Goal: Task Accomplishment & Management: Manage account settings

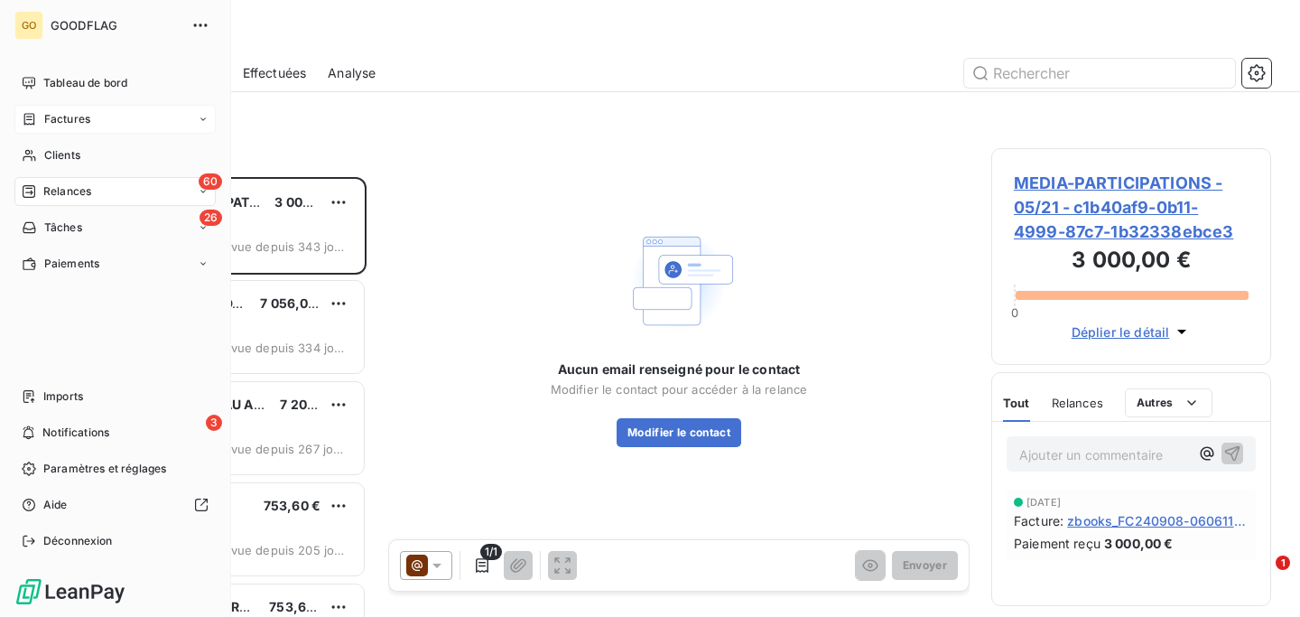
scroll to position [440, 280]
click at [62, 153] on span "Clients" at bounding box center [62, 155] width 36 height 16
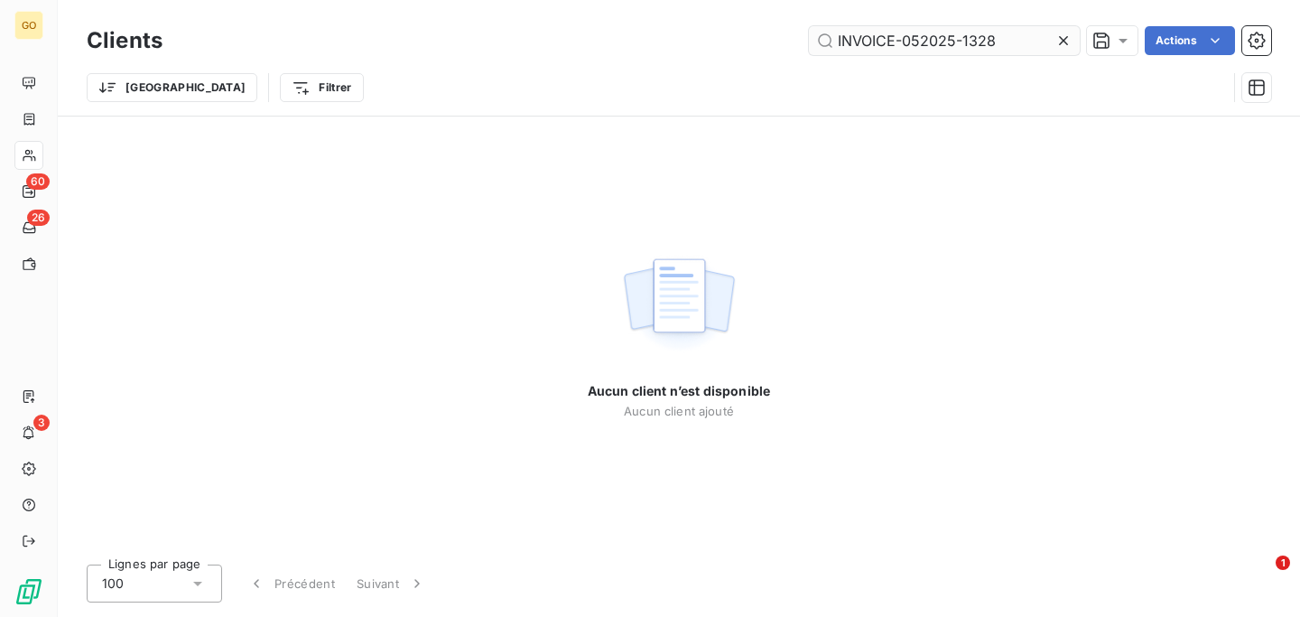
click at [946, 41] on input "INVOICE-052025-1328" at bounding box center [944, 40] width 271 height 29
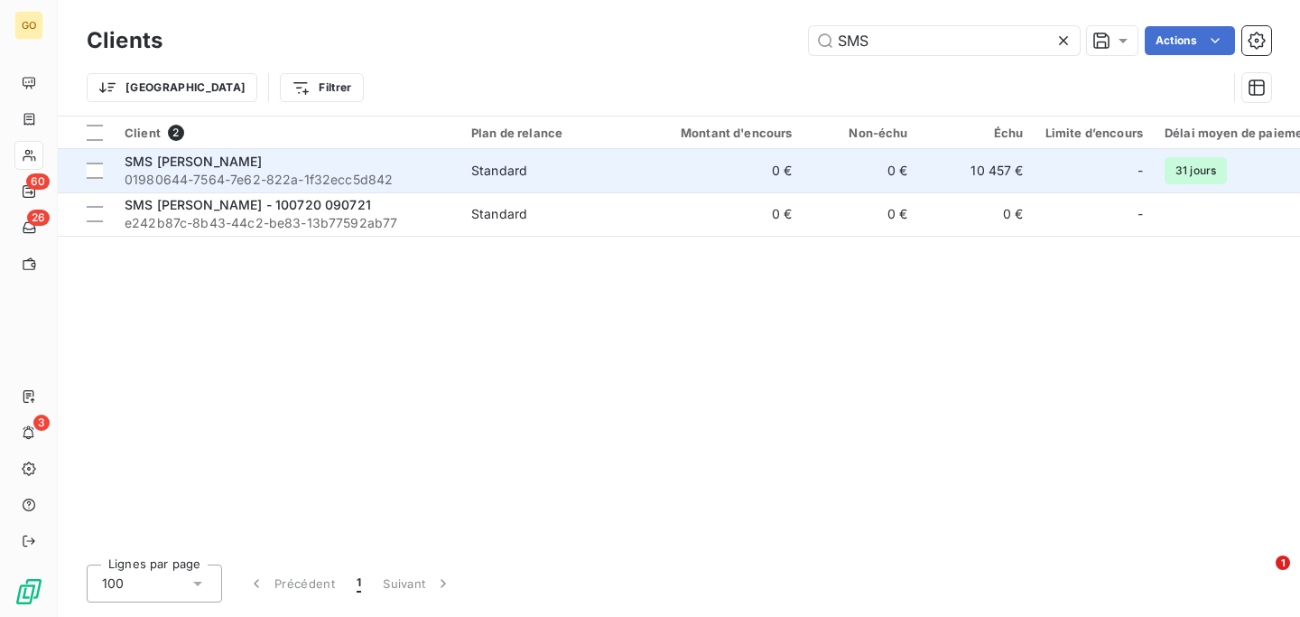
type input "SMS"
click at [432, 179] on span "01980644-7564-7e62-822a-1f32ecc5d842" at bounding box center [287, 180] width 325 height 18
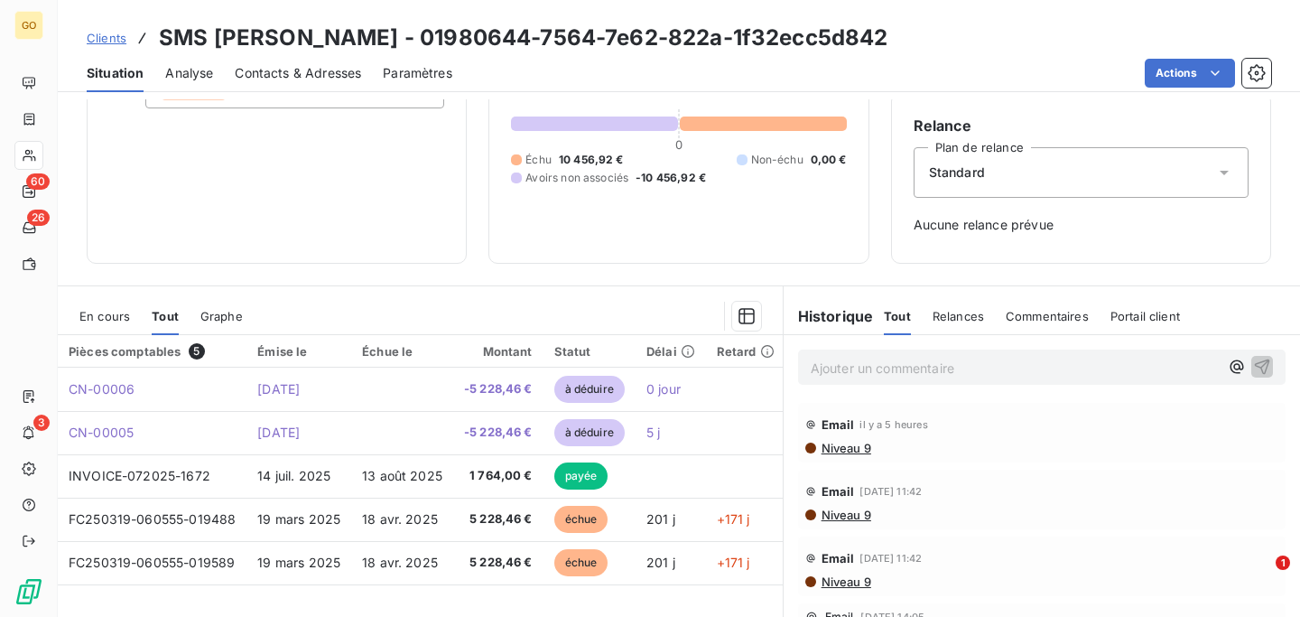
scroll to position [155, 0]
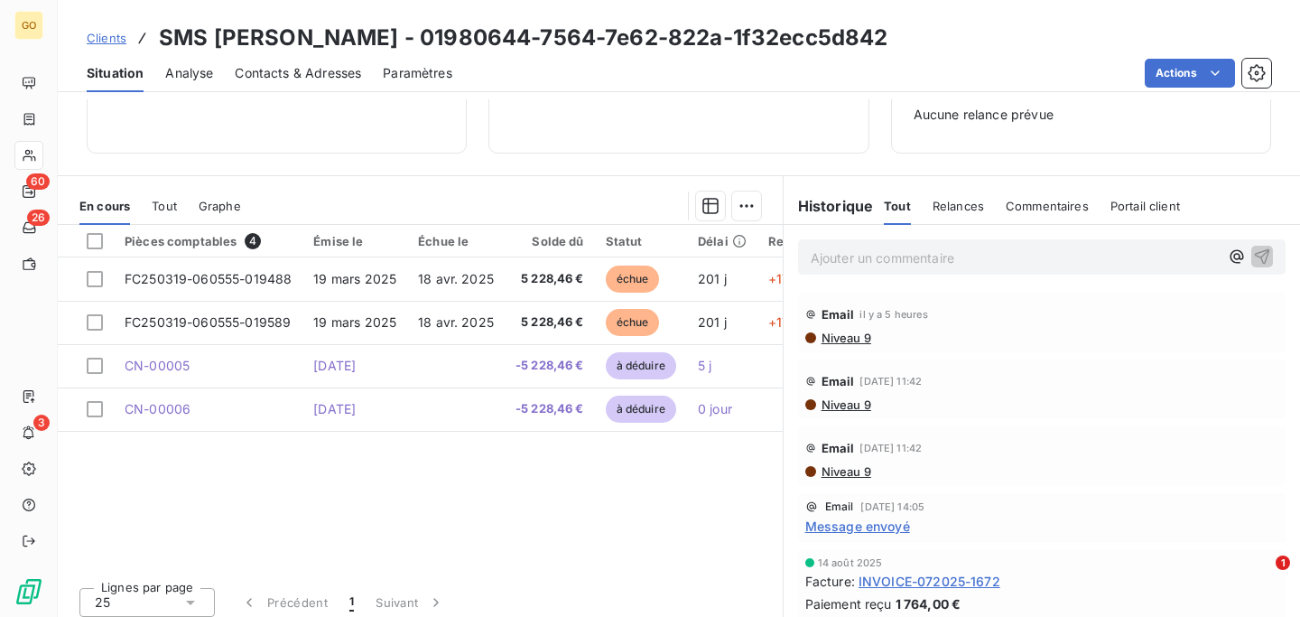
scroll to position [266, 0]
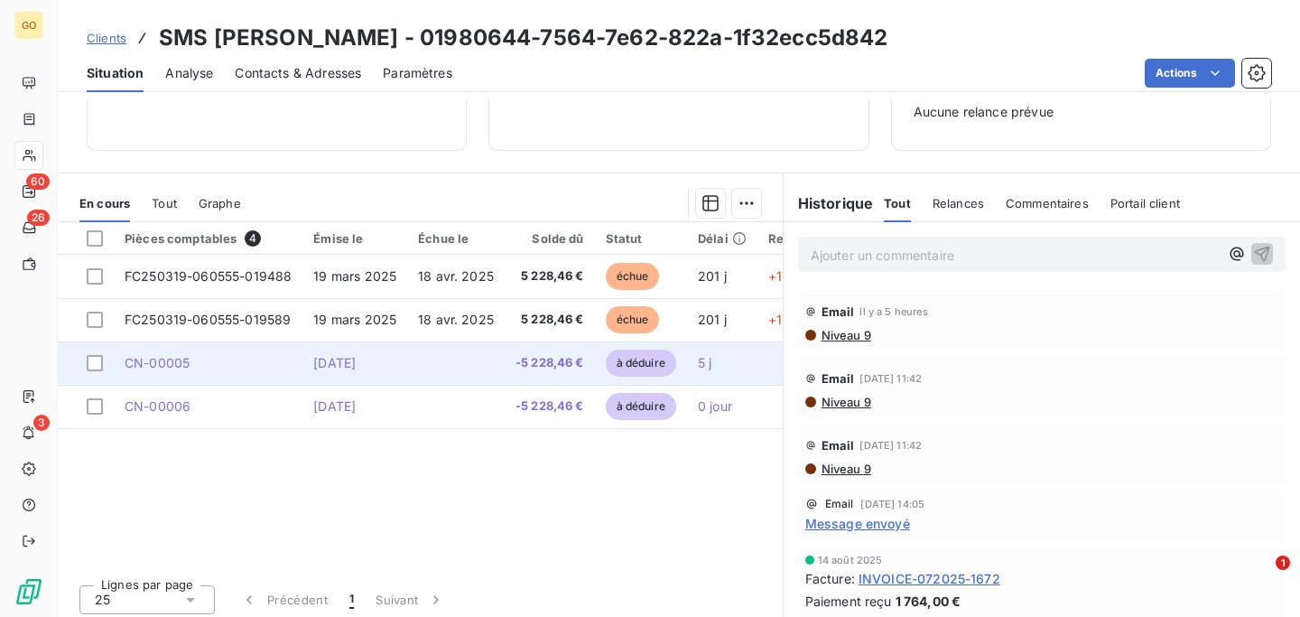
click at [164, 370] on span "CN-00005" at bounding box center [157, 362] width 65 height 15
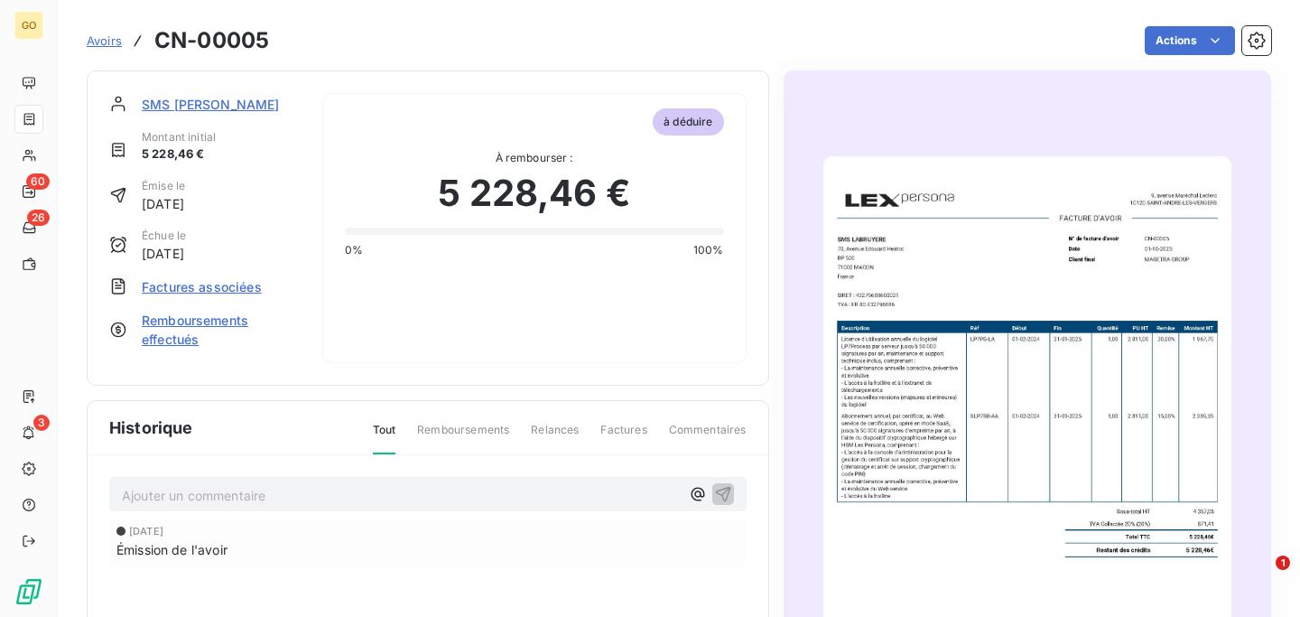
click at [221, 284] on span "Factures associées" at bounding box center [202, 286] width 120 height 19
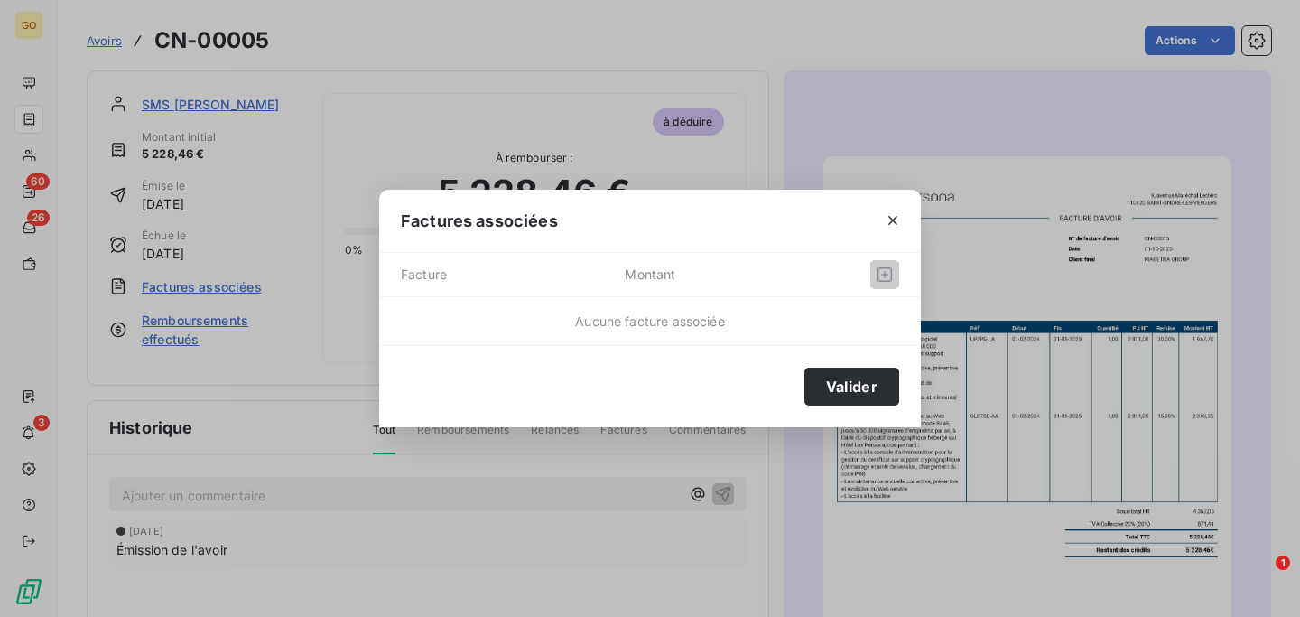
click at [727, 274] on span "Montant" at bounding box center [712, 274] width 174 height 29
click at [891, 217] on icon "button" at bounding box center [893, 220] width 18 height 18
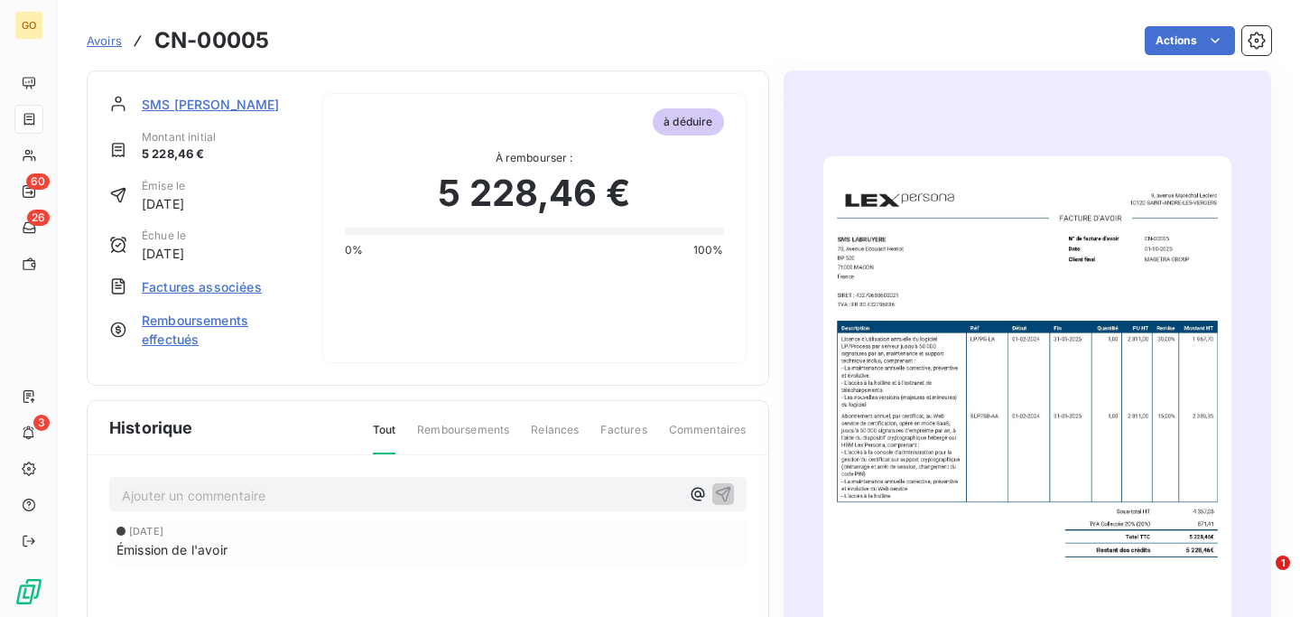
click at [196, 285] on span "Factures associées" at bounding box center [202, 286] width 120 height 19
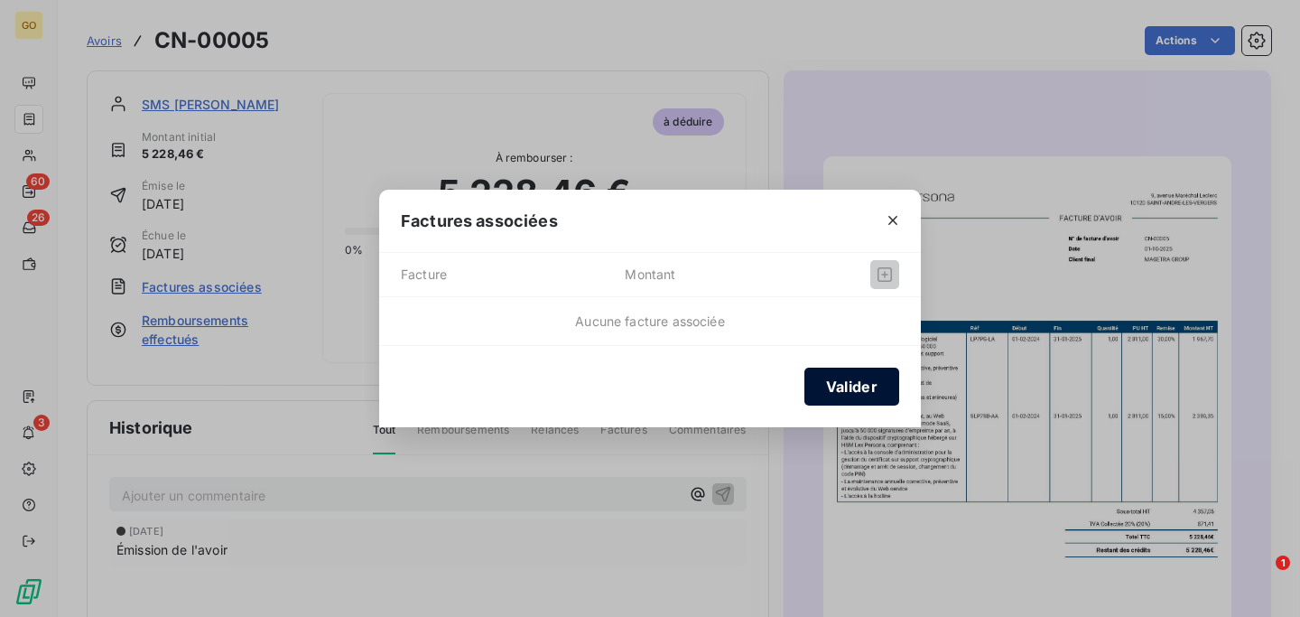
click at [852, 387] on button "Valider" at bounding box center [851, 386] width 95 height 38
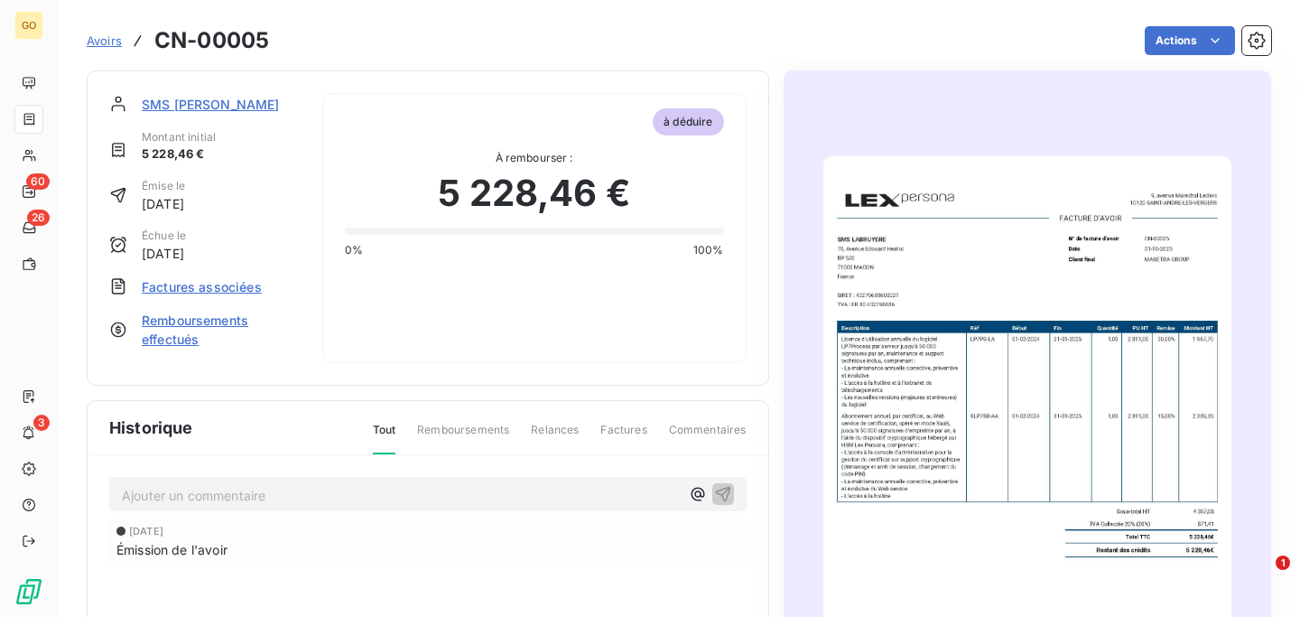
click at [245, 278] on span "Factures associées" at bounding box center [202, 286] width 120 height 19
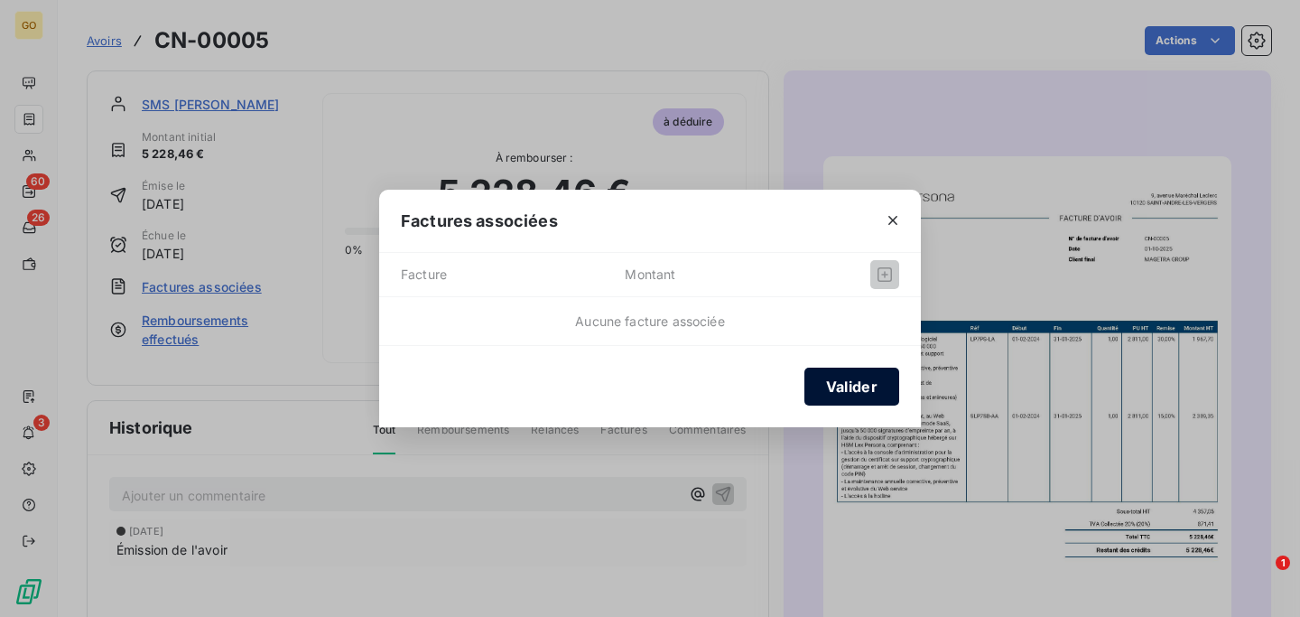
click at [814, 379] on button "Valider" at bounding box center [851, 386] width 95 height 38
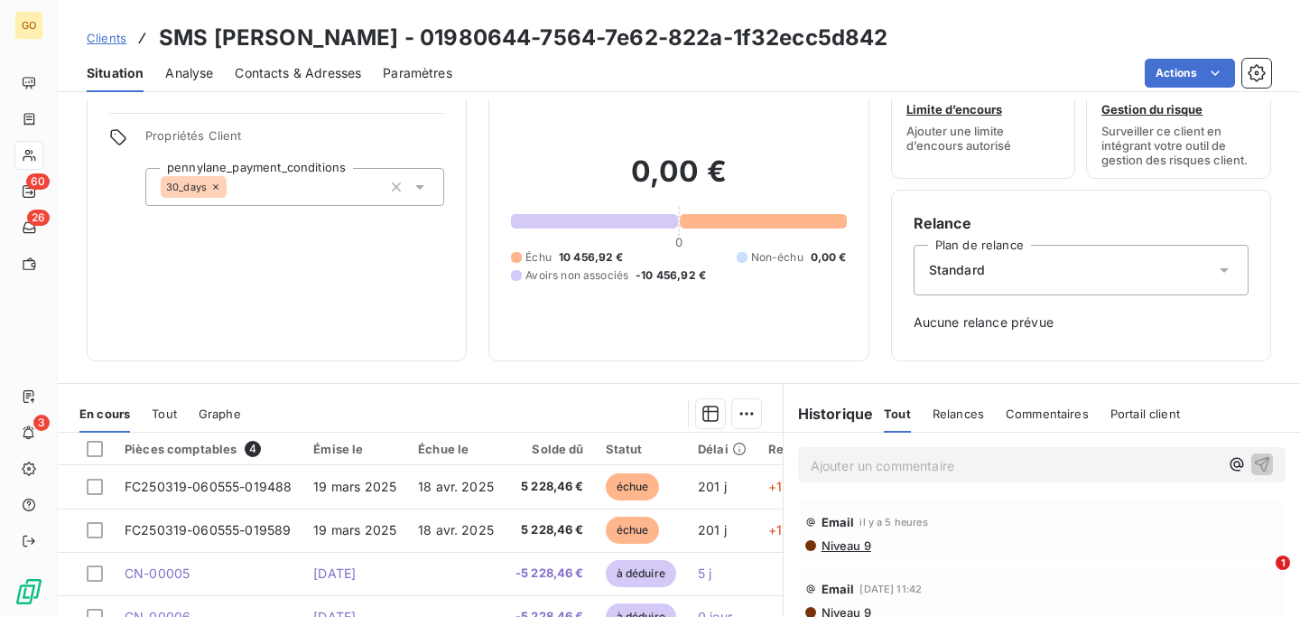
scroll to position [63, 0]
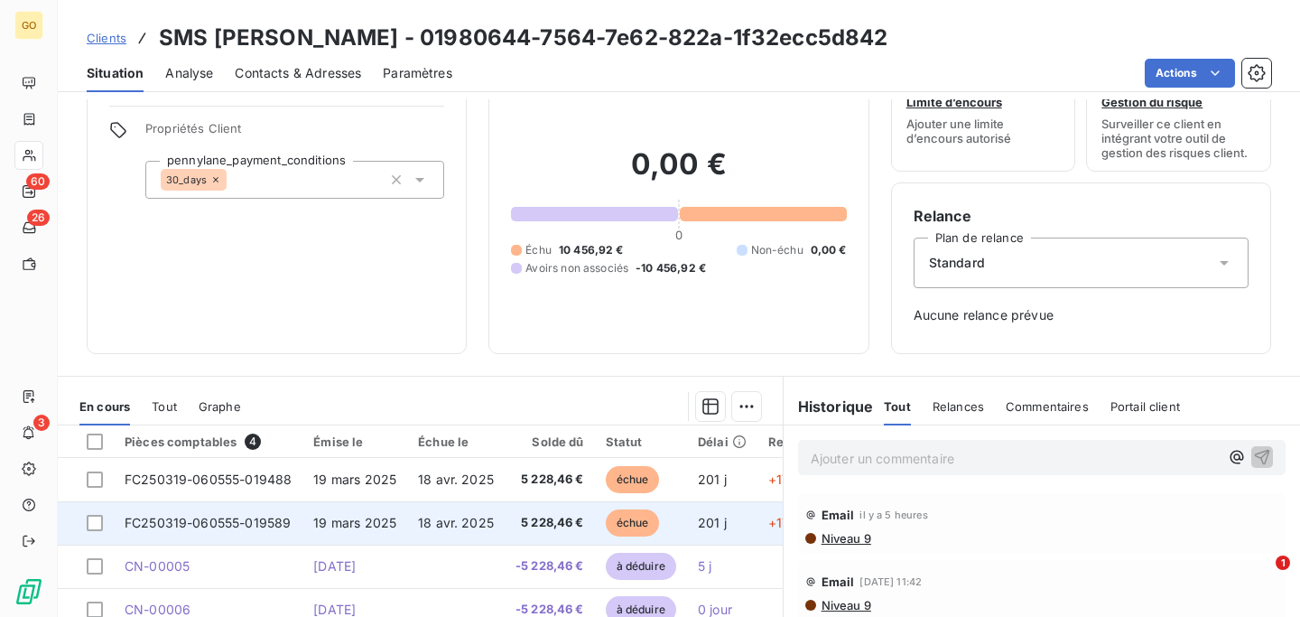
click at [297, 516] on td "FC250319-060555-019589" at bounding box center [208, 522] width 189 height 43
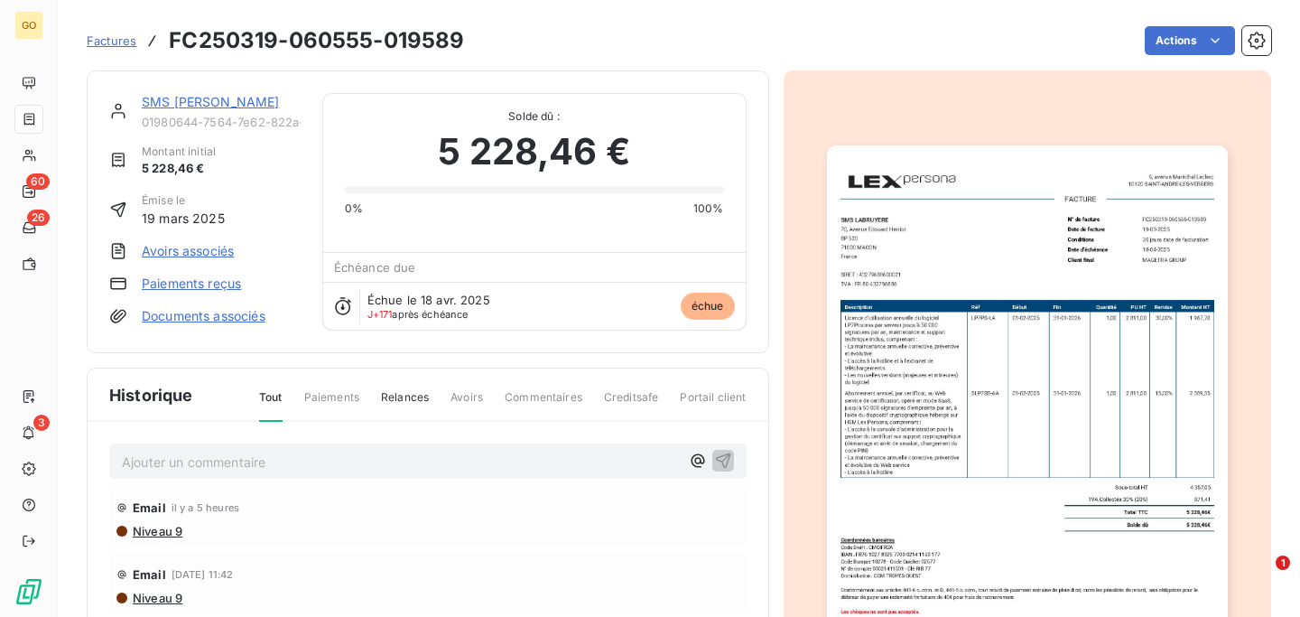
click at [182, 246] on link "Avoirs associés" at bounding box center [188, 251] width 92 height 18
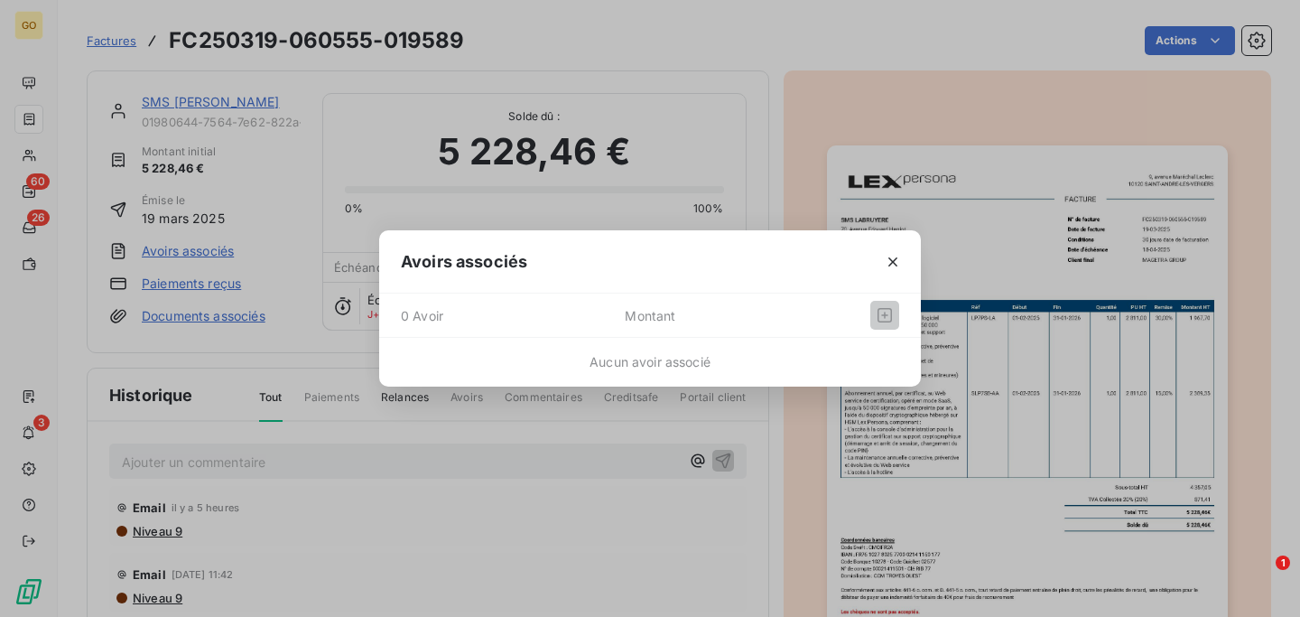
click at [821, 312] on div at bounding box center [849, 315] width 99 height 29
click at [899, 264] on icon "button" at bounding box center [893, 262] width 18 height 18
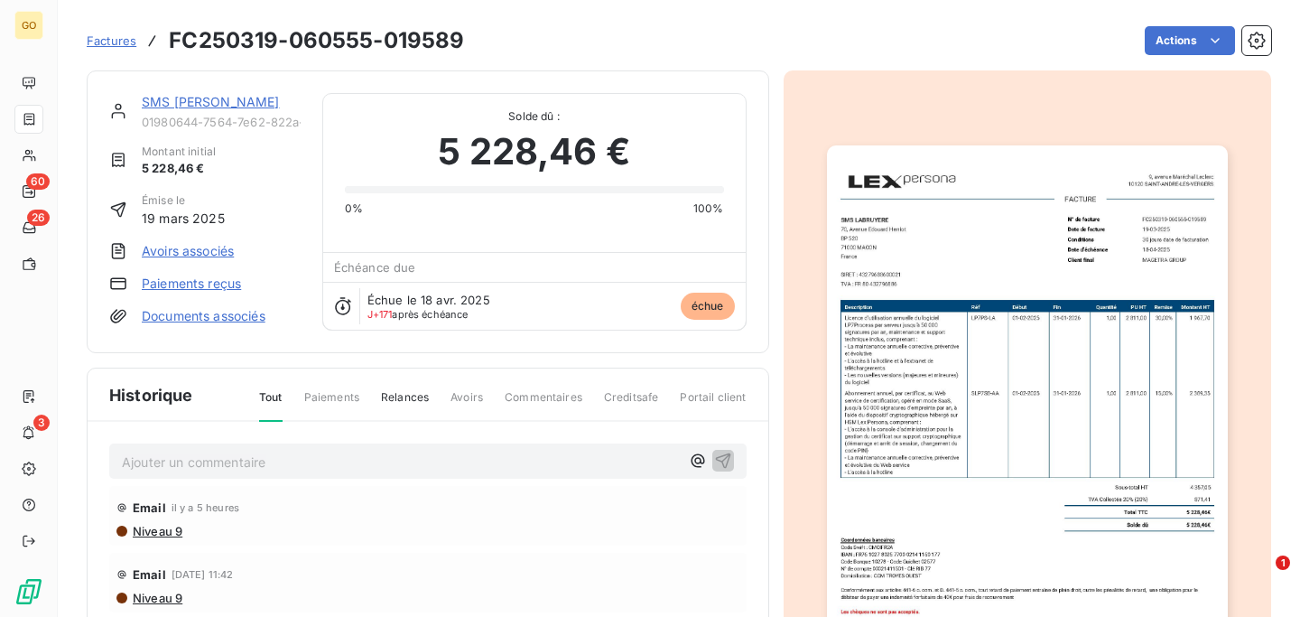
click at [786, 63] on html "GO 60 26 3 Factures FC250319-060555-019589 Actions SMS LABRUYERE 01980644-7564-…" at bounding box center [650, 308] width 1300 height 617
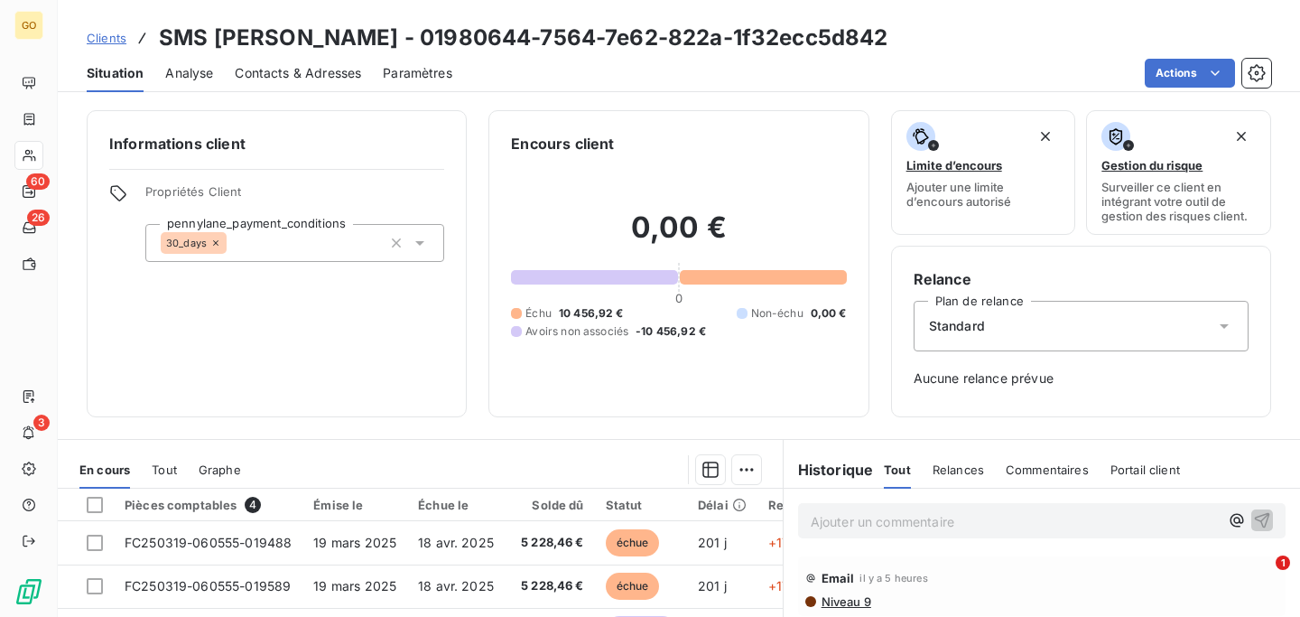
scroll to position [264, 0]
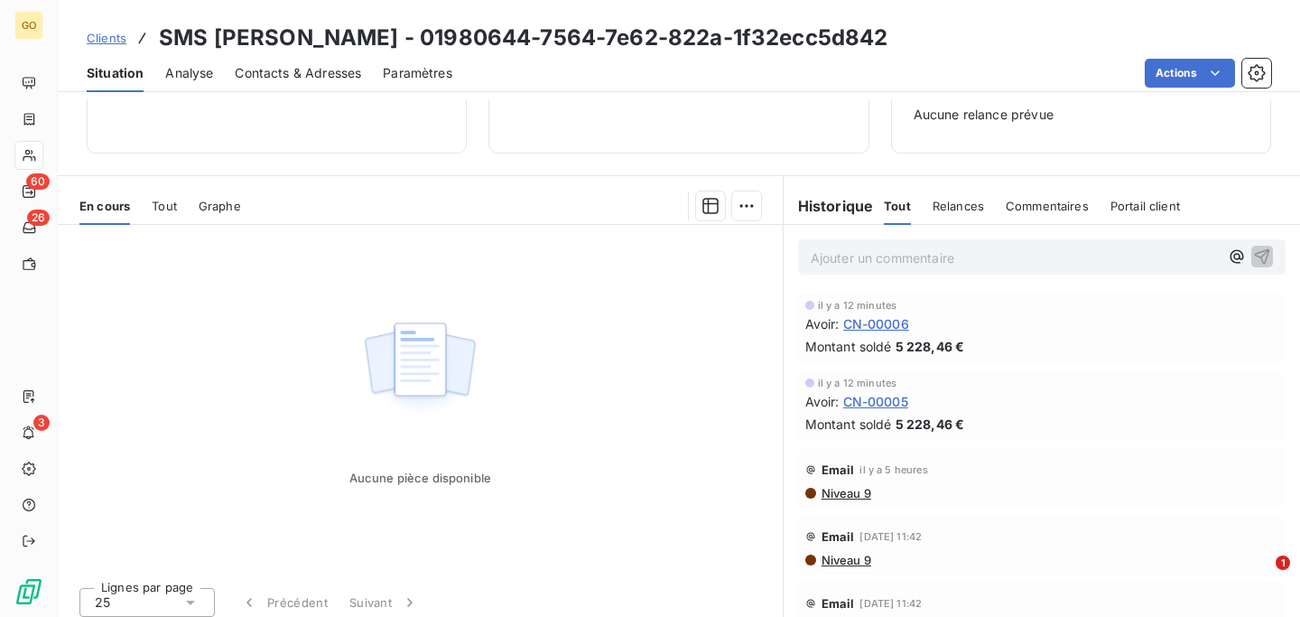
click at [108, 41] on span "Clients" at bounding box center [107, 38] width 40 height 14
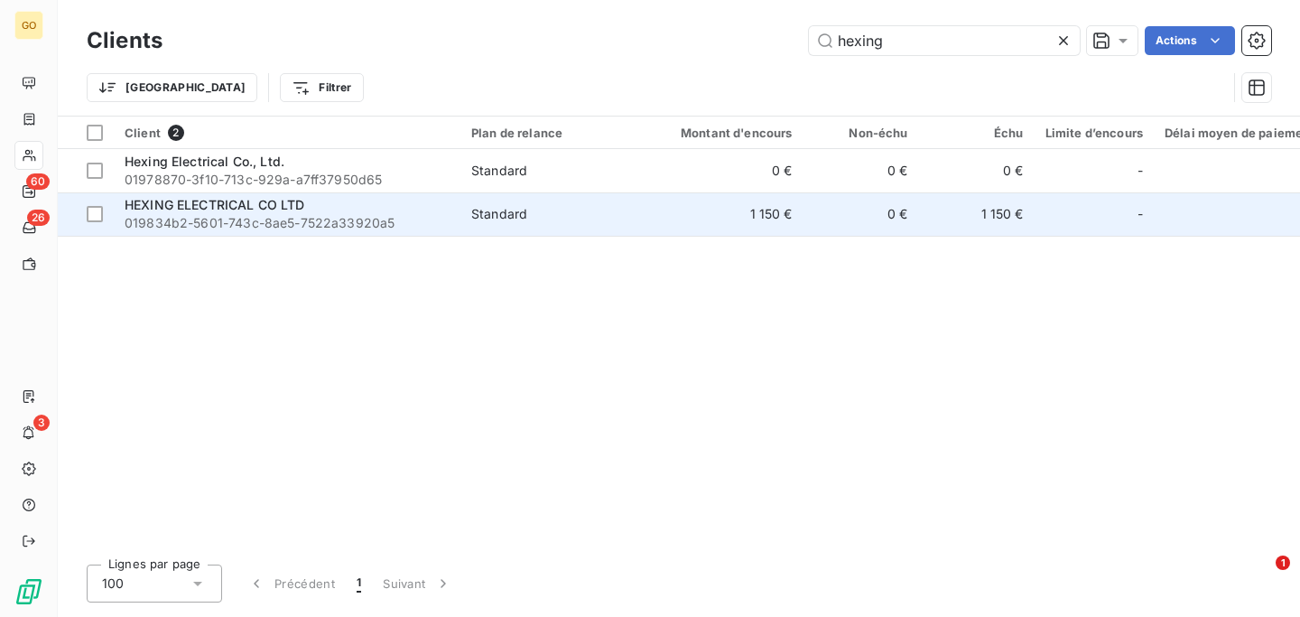
type input "hexing"
click at [229, 209] on span "HEXING ELECTRICAL CO LTD" at bounding box center [215, 204] width 181 height 15
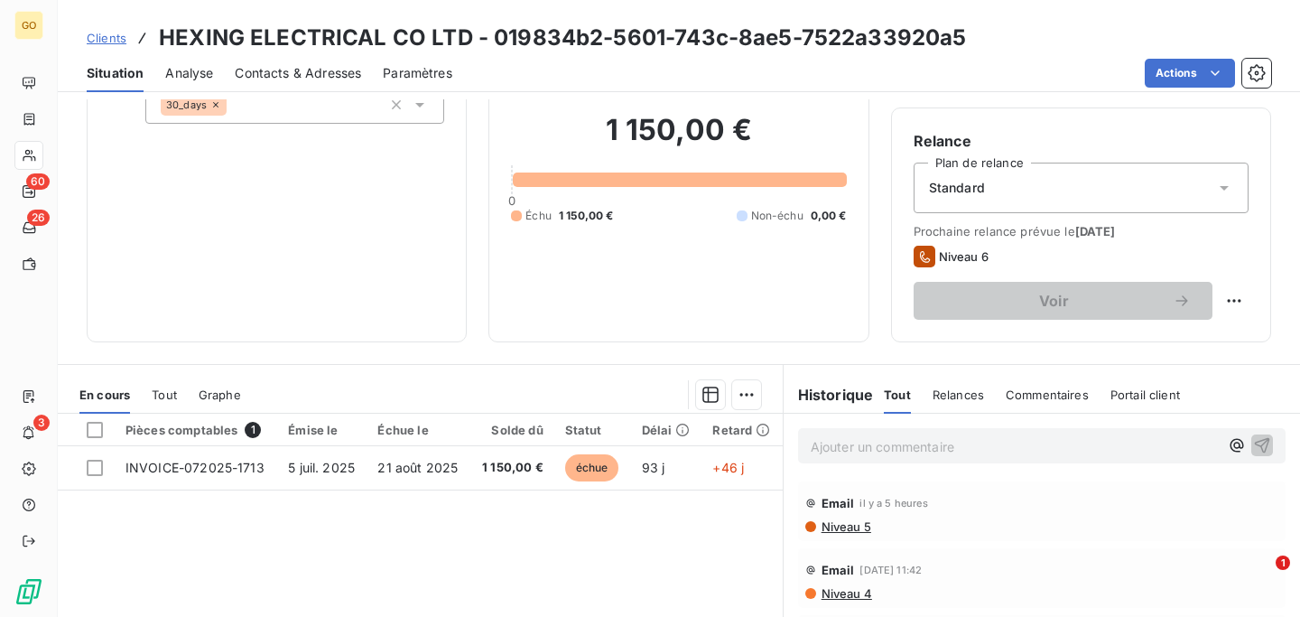
scroll to position [139, 0]
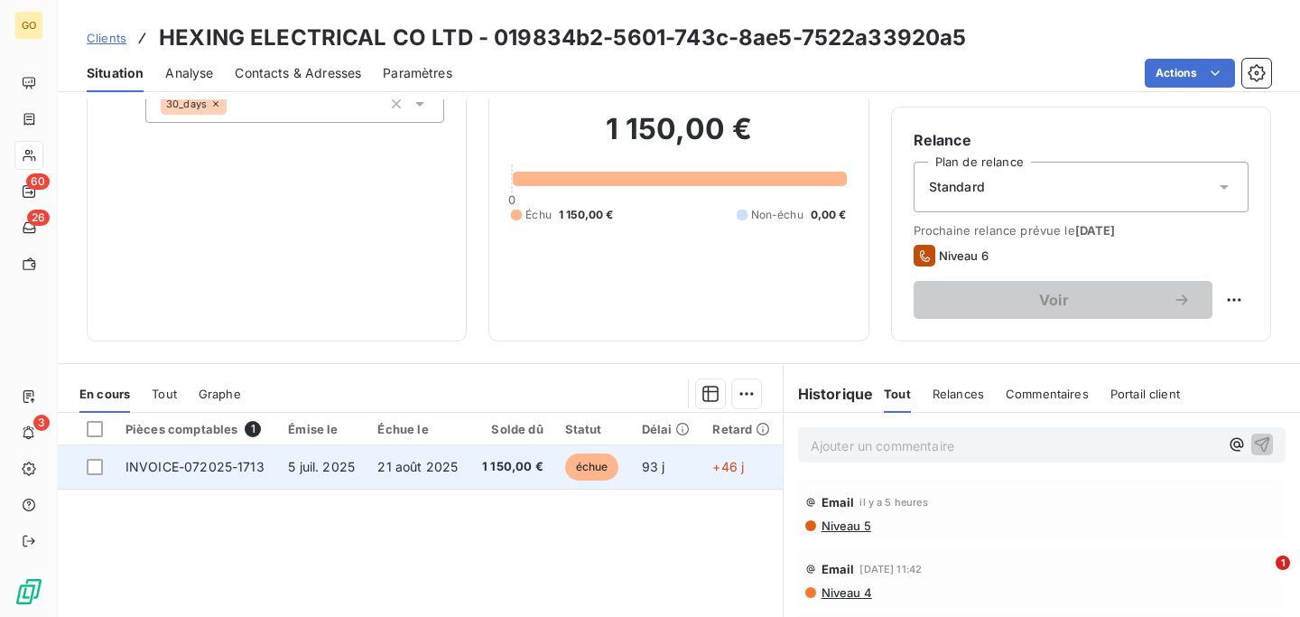
click at [528, 482] on td "1 150,00 €" at bounding box center [512, 466] width 84 height 43
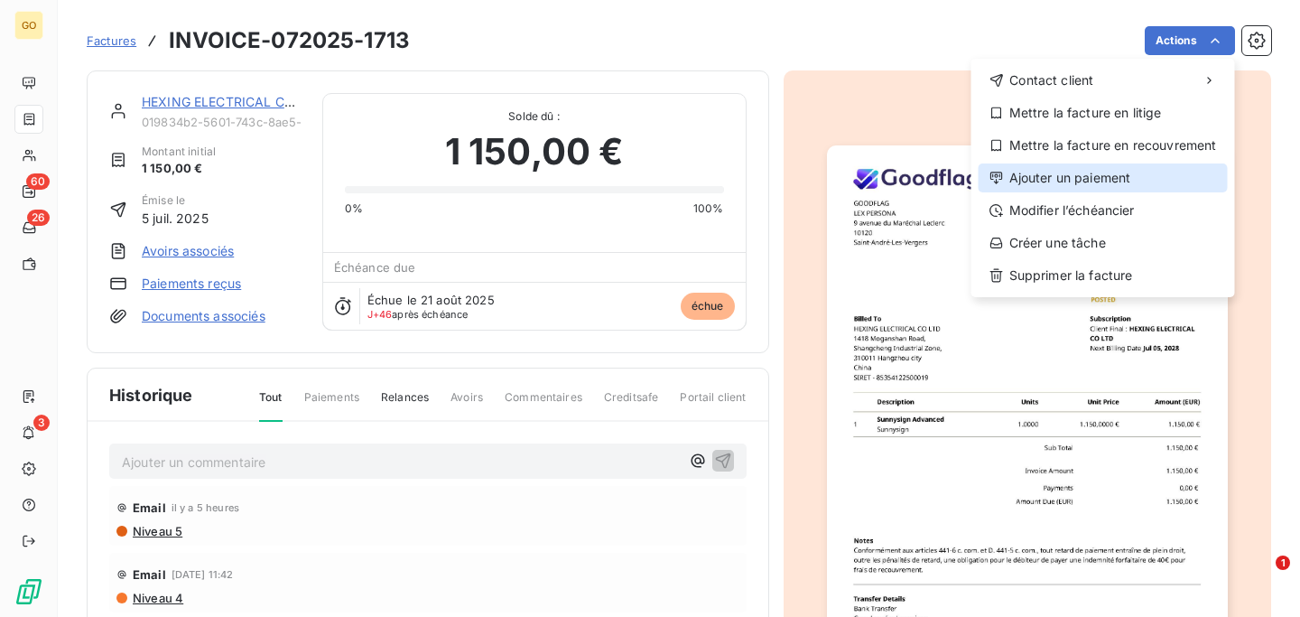
click at [1073, 173] on div "Ajouter un paiement" at bounding box center [1103, 177] width 249 height 29
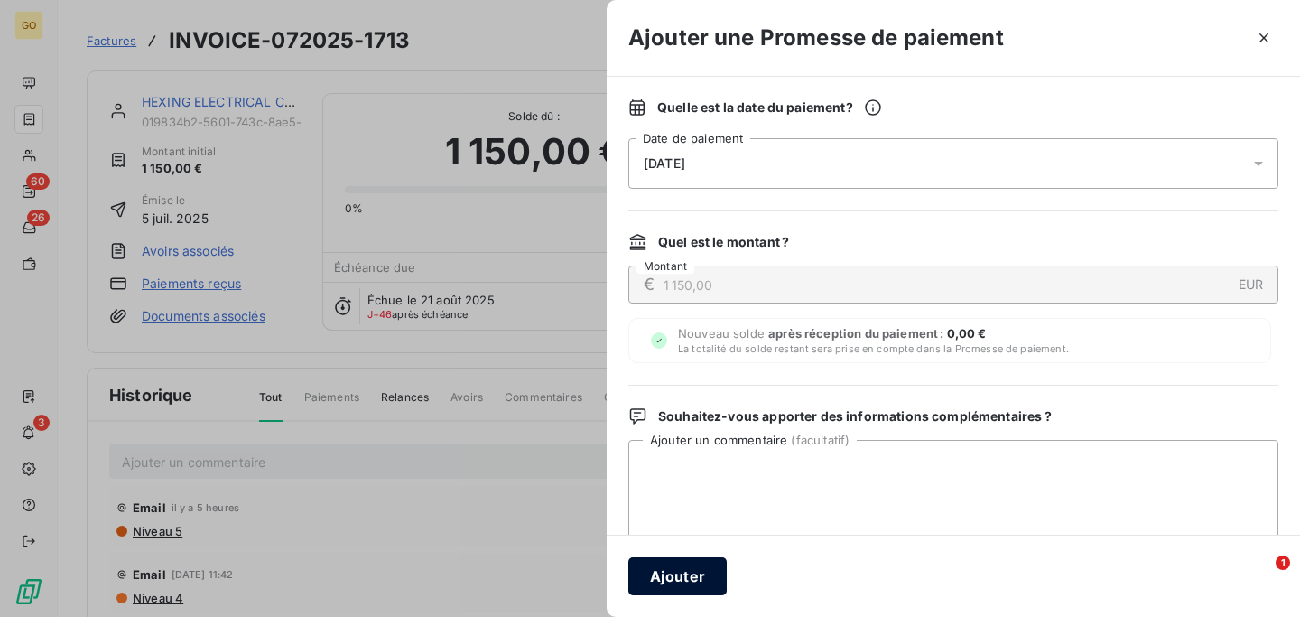
click at [713, 560] on button "Ajouter" at bounding box center [677, 576] width 98 height 38
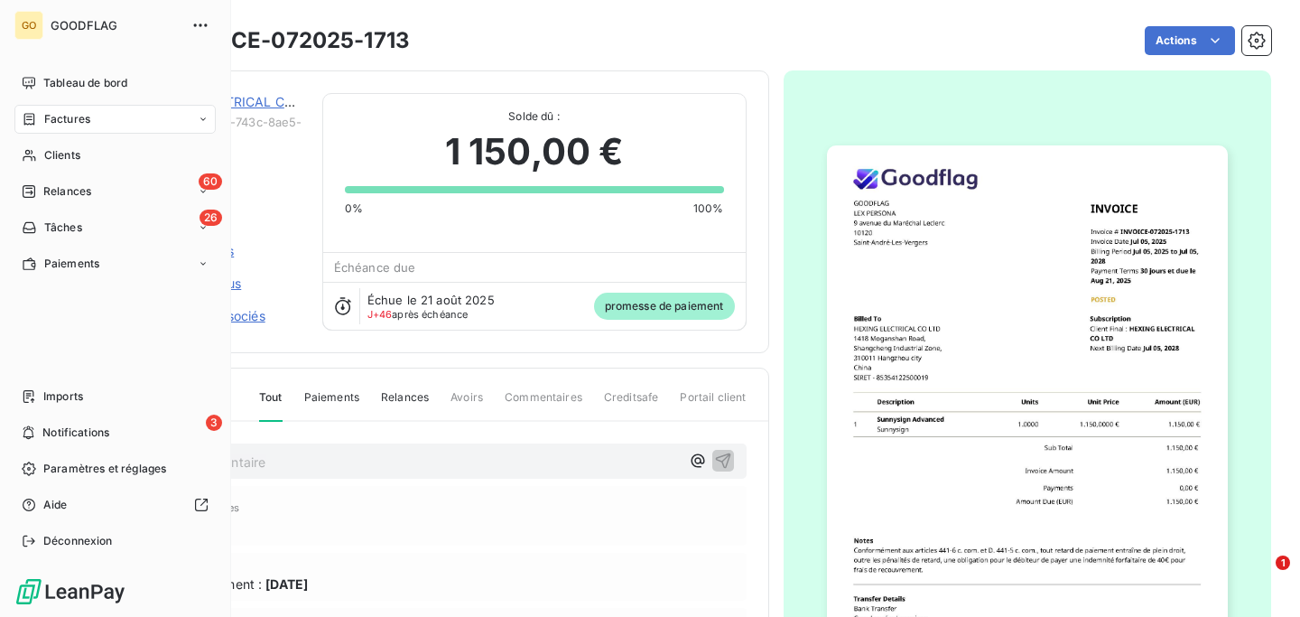
click at [77, 123] on span "Factures" at bounding box center [67, 119] width 46 height 16
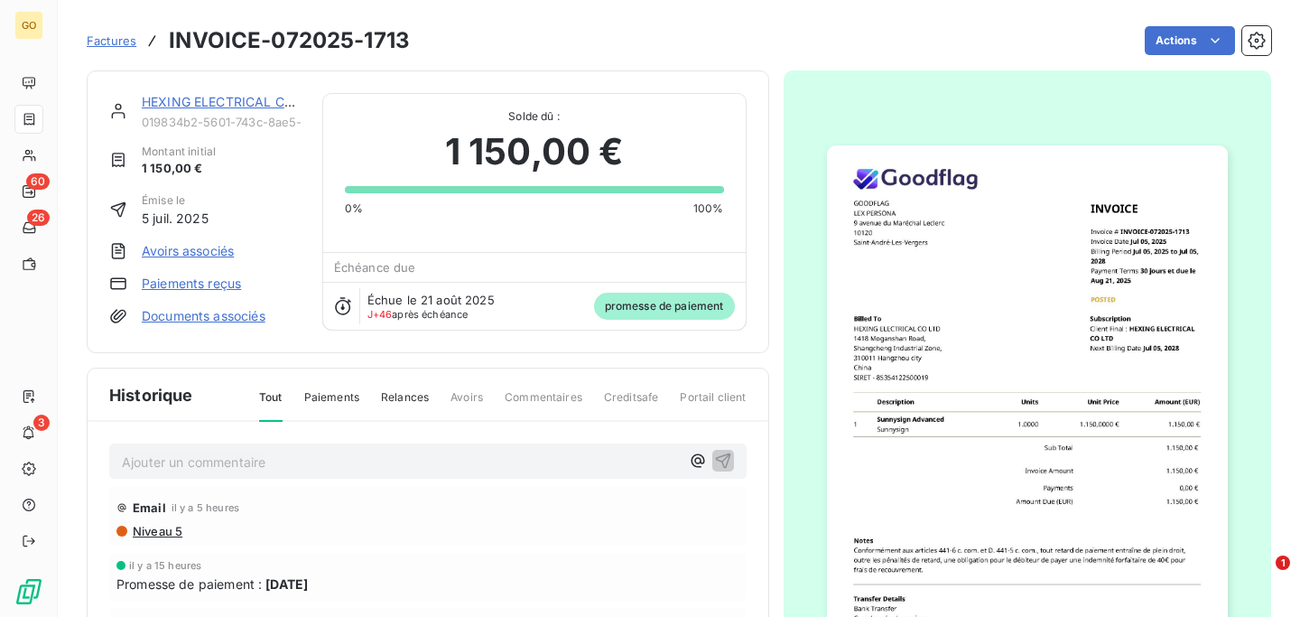
click at [119, 41] on span "Factures" at bounding box center [112, 40] width 50 height 14
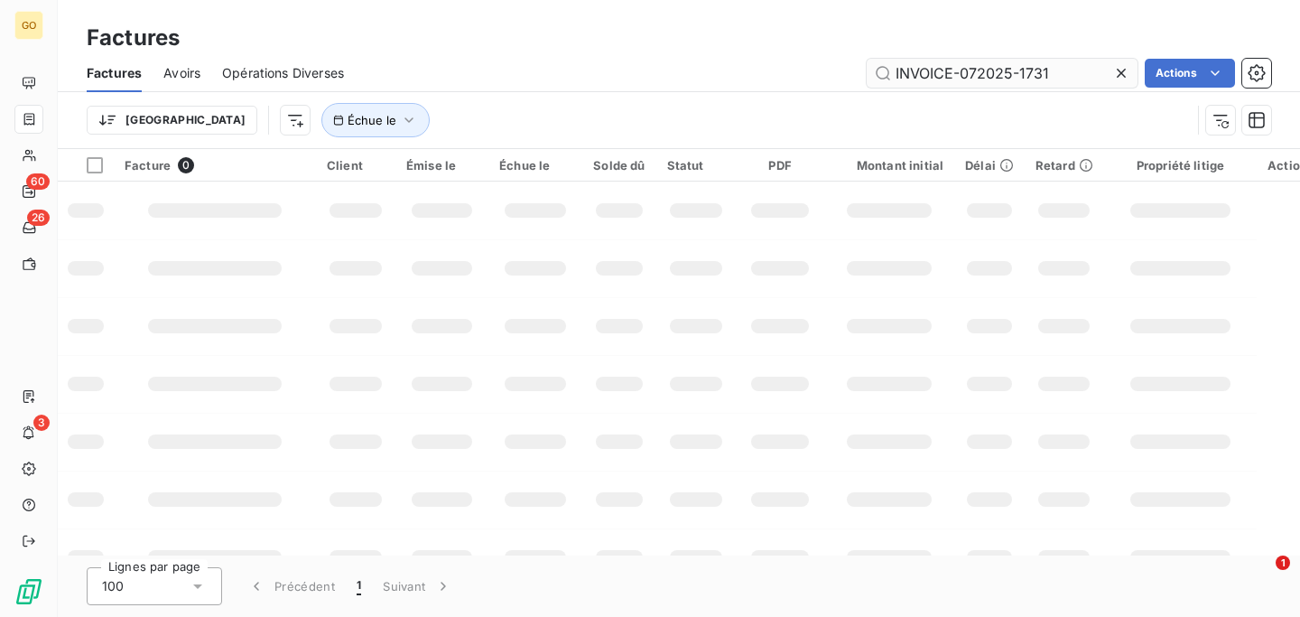
click at [994, 71] on input "INVOICE-072025-1731" at bounding box center [1002, 73] width 271 height 29
click at [971, 71] on input "INVOICE-072025-1645" at bounding box center [1002, 73] width 271 height 29
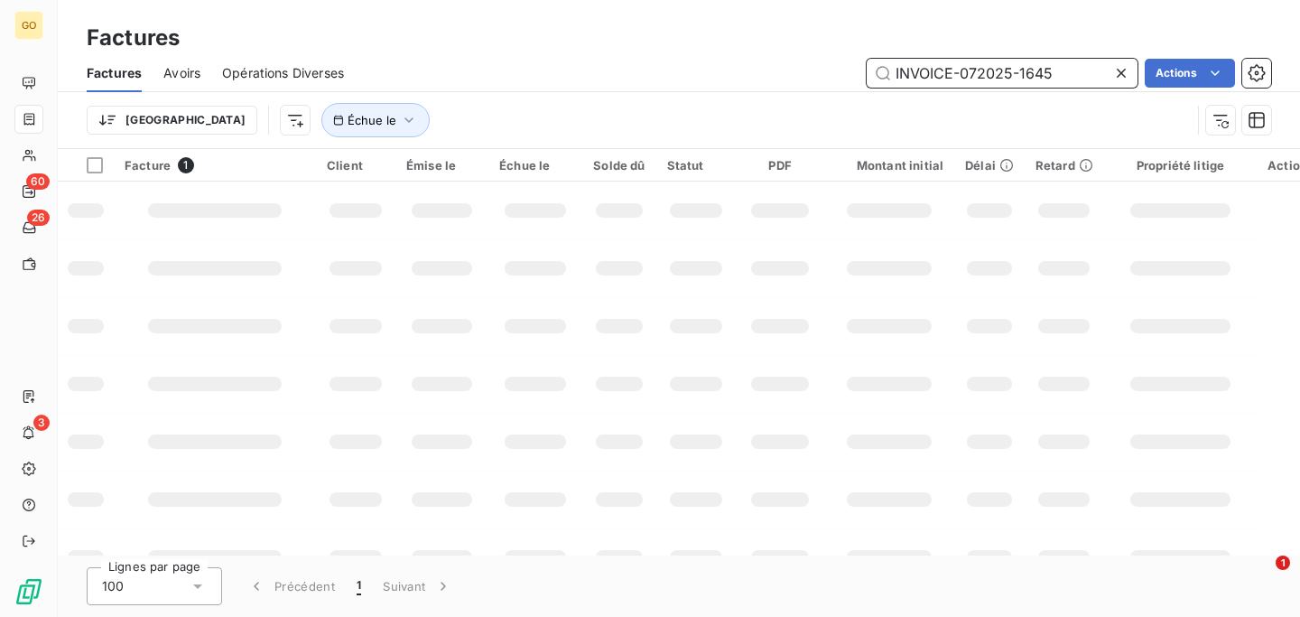
click at [971, 71] on input "INVOICE-072025-1645" at bounding box center [1002, 73] width 271 height 29
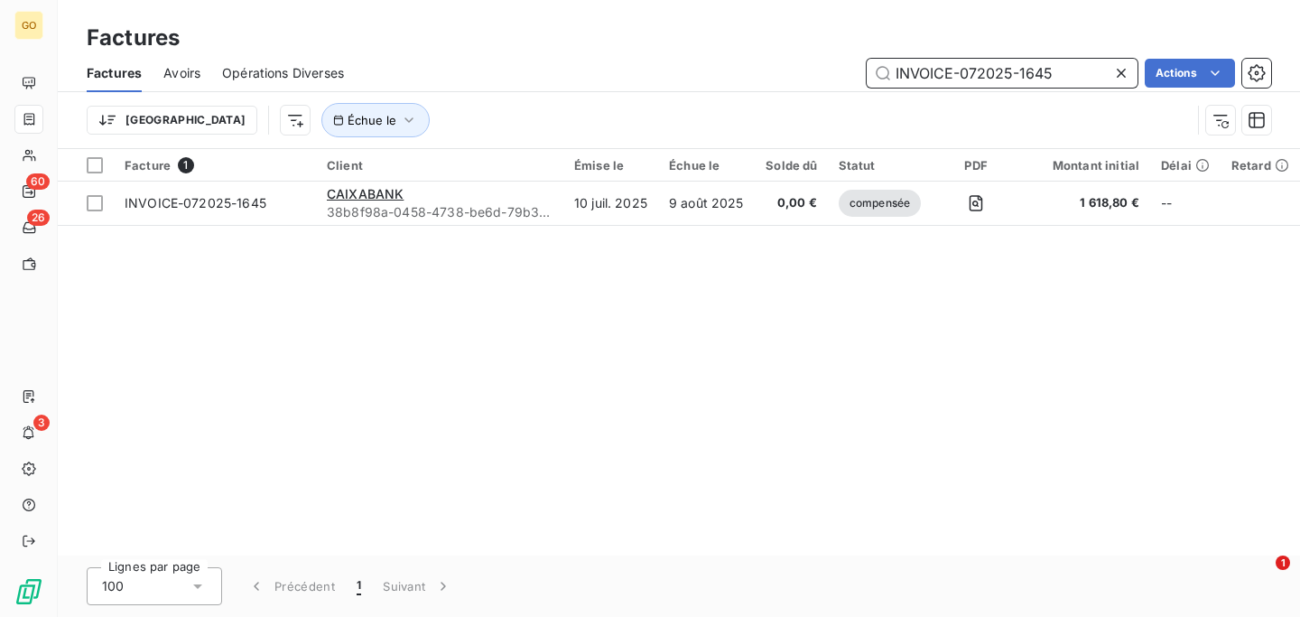
paste input "733"
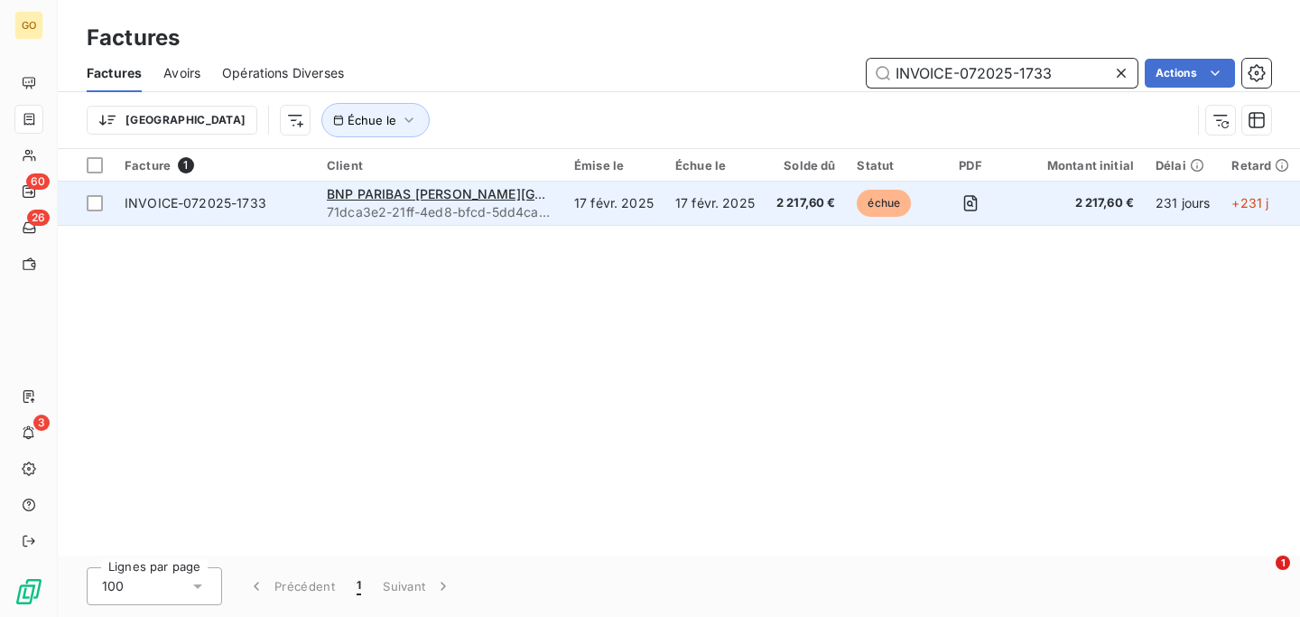
type input "INVOICE-072025-1733"
click at [299, 209] on span "INVOICE-072025-1733" at bounding box center [215, 203] width 181 height 18
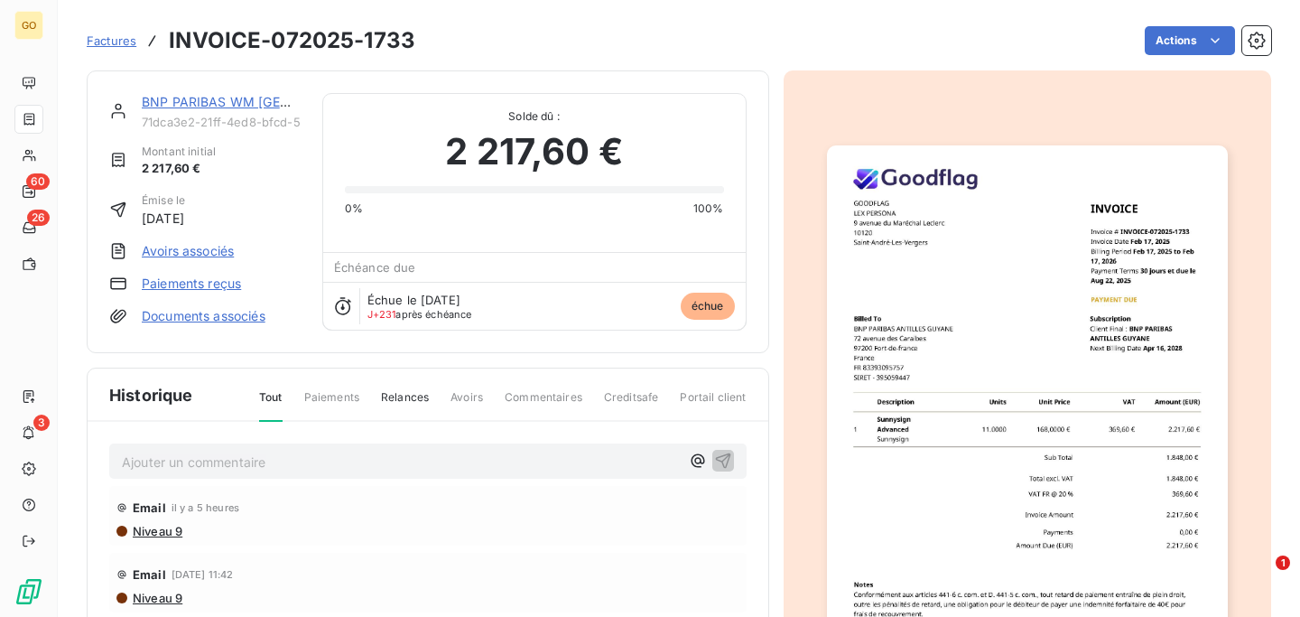
click at [195, 96] on link "BNP PARIBAS [PERSON_NAME][GEOGRAPHIC_DATA]" at bounding box center [266, 101] width 248 height 15
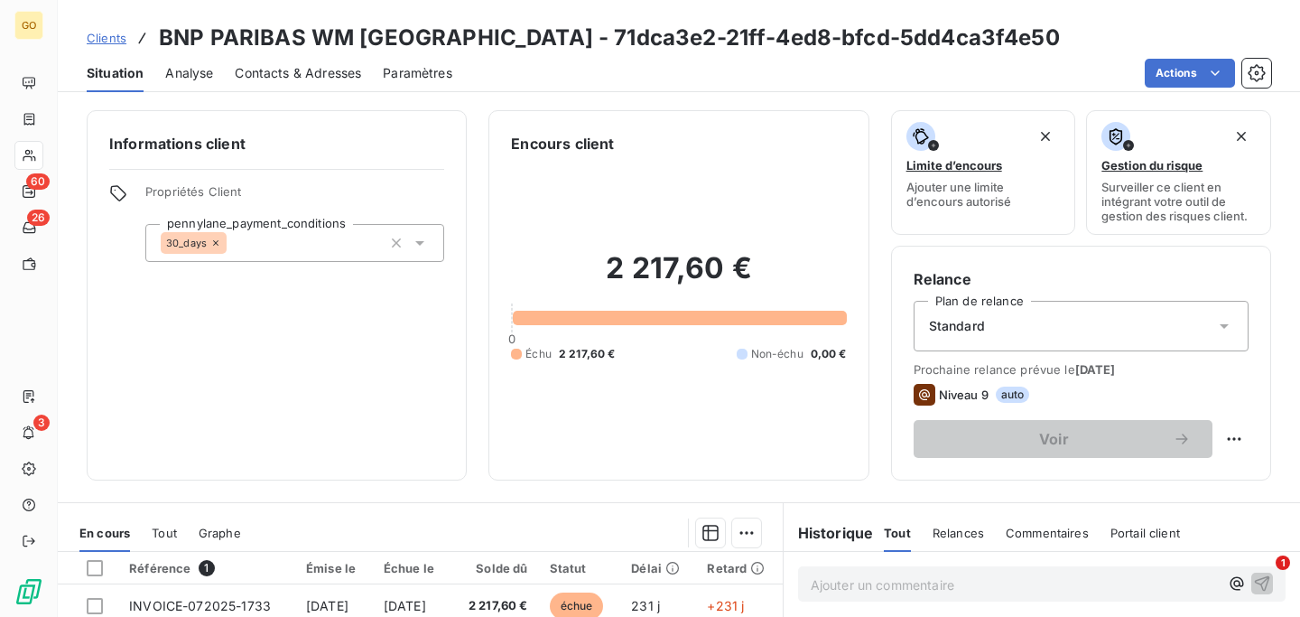
click at [409, 71] on span "Paramètres" at bounding box center [418, 73] width 70 height 18
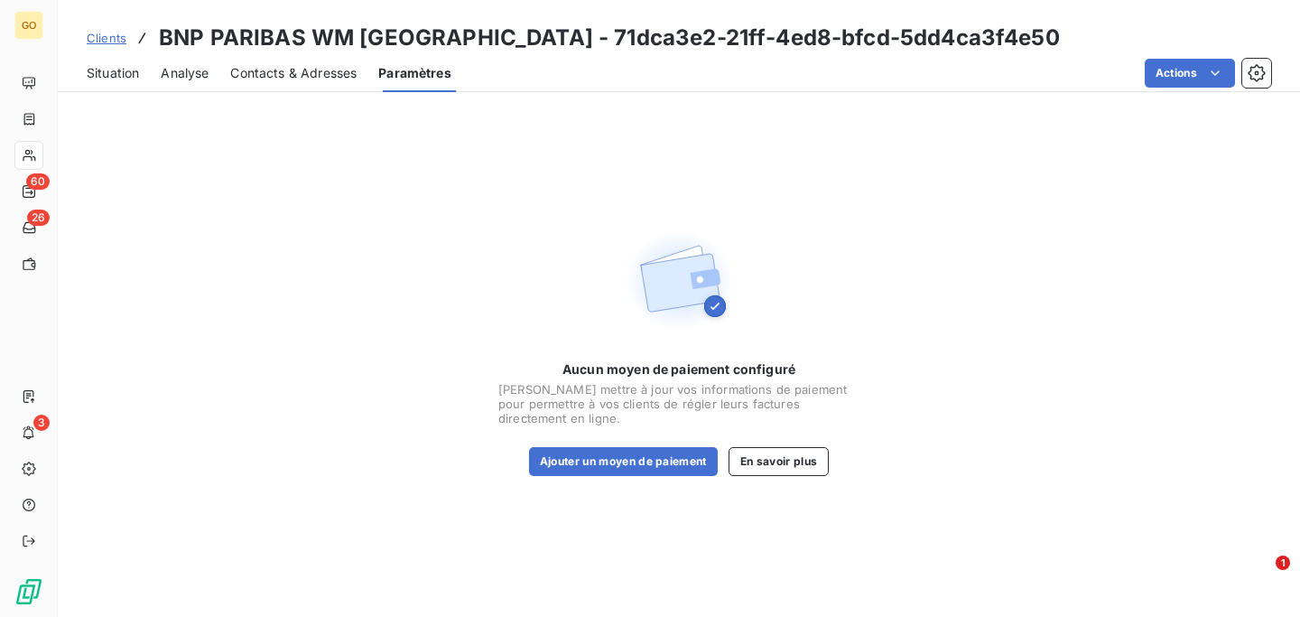
click at [345, 71] on span "Contacts & Adresses" at bounding box center [293, 73] width 126 height 18
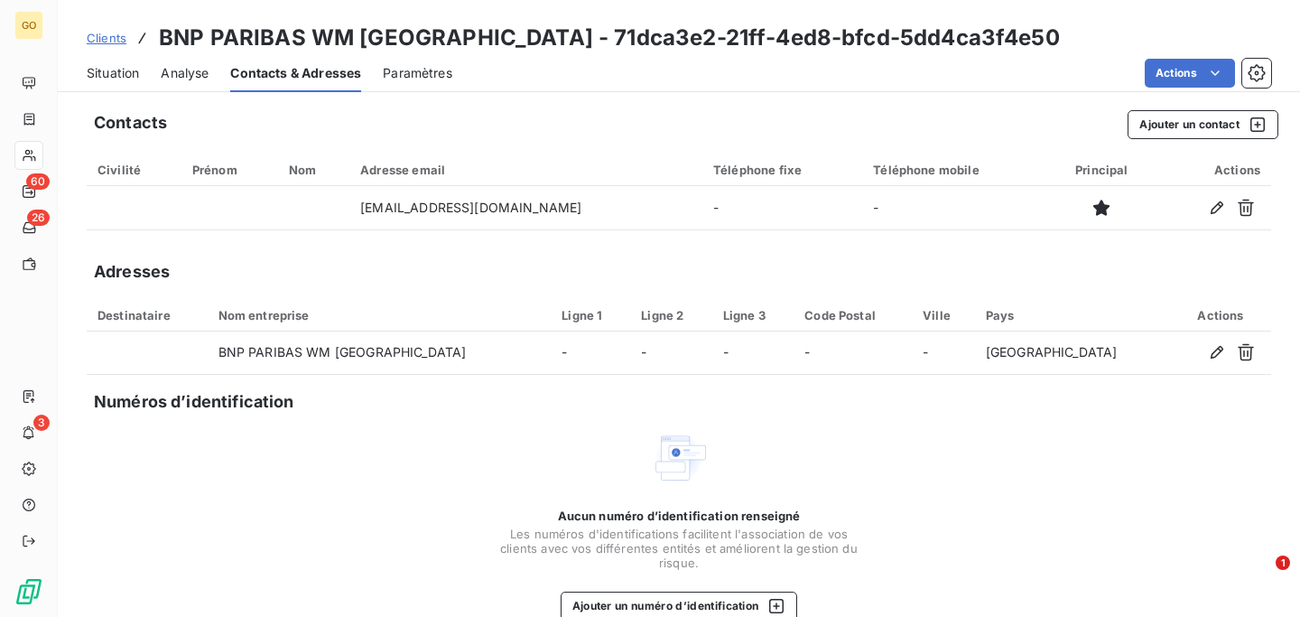
click at [1220, 355] on icon "button" at bounding box center [1217, 352] width 18 height 18
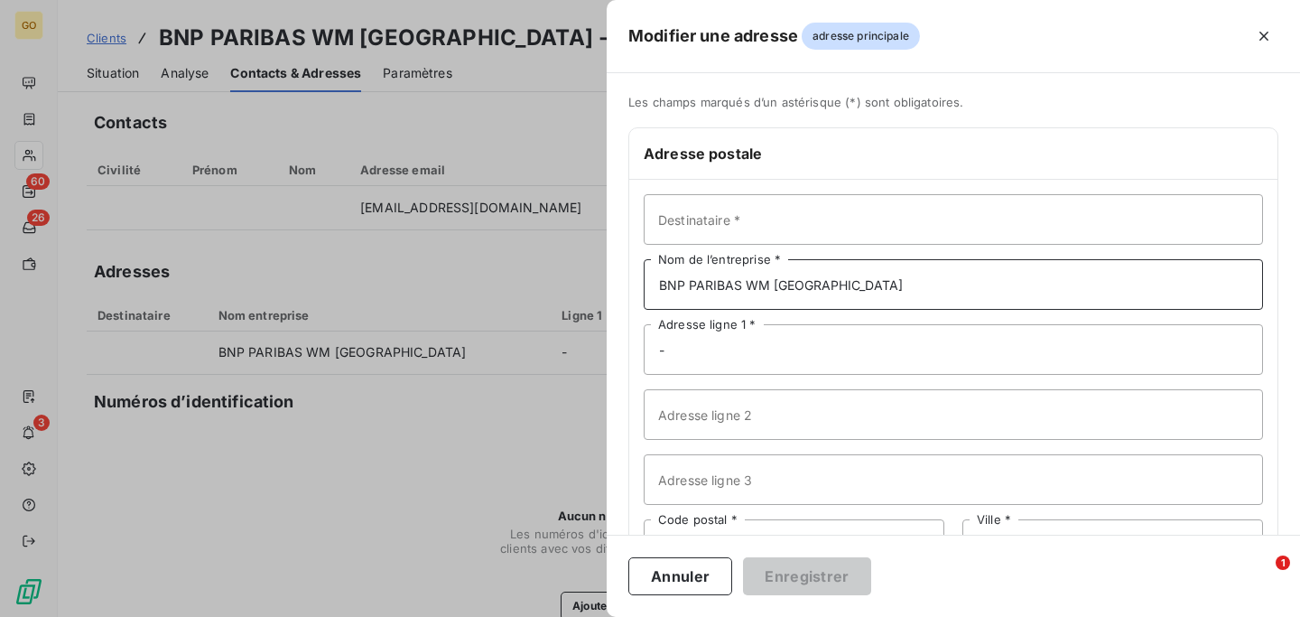
drag, startPoint x: 747, startPoint y: 291, endPoint x: 1014, endPoint y: 291, distance: 267.3
click at [1014, 291] on input "BNP PARIBAS [PERSON_NAME][GEOGRAPHIC_DATA]" at bounding box center [953, 284] width 619 height 51
type input "BNP PARIBAS ANTILLES GUYANE"
click at [820, 568] on button "Enregistrer" at bounding box center [807, 576] width 128 height 38
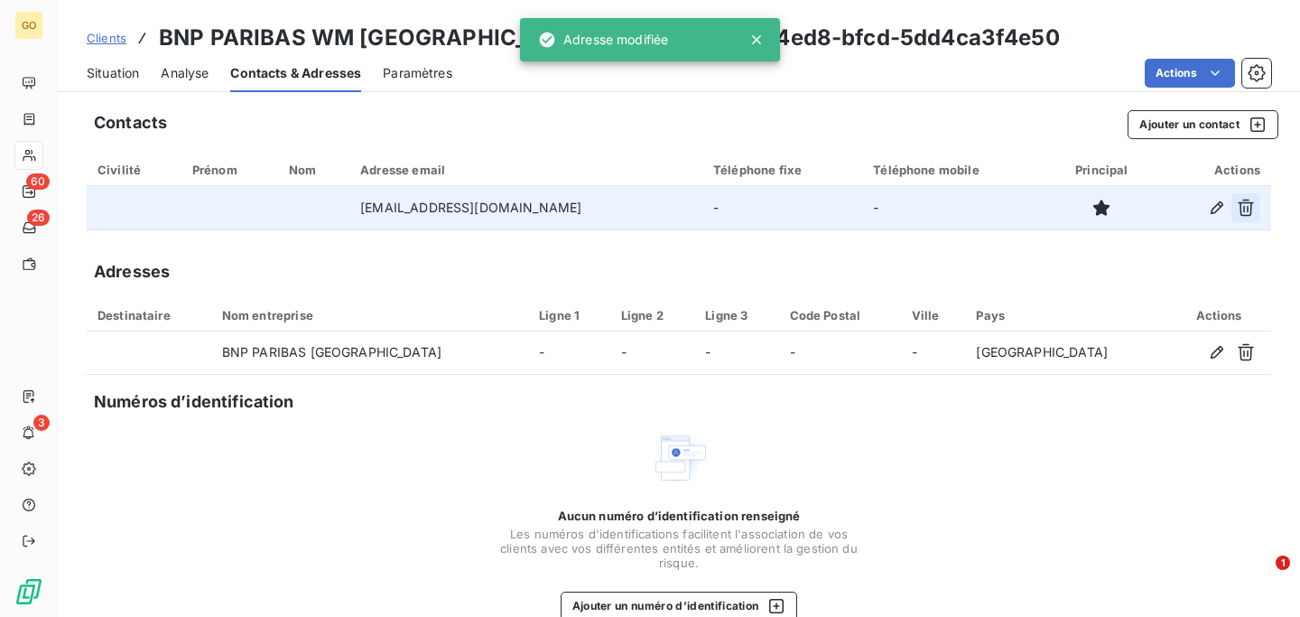
click at [1246, 207] on icon "button" at bounding box center [1246, 208] width 18 height 18
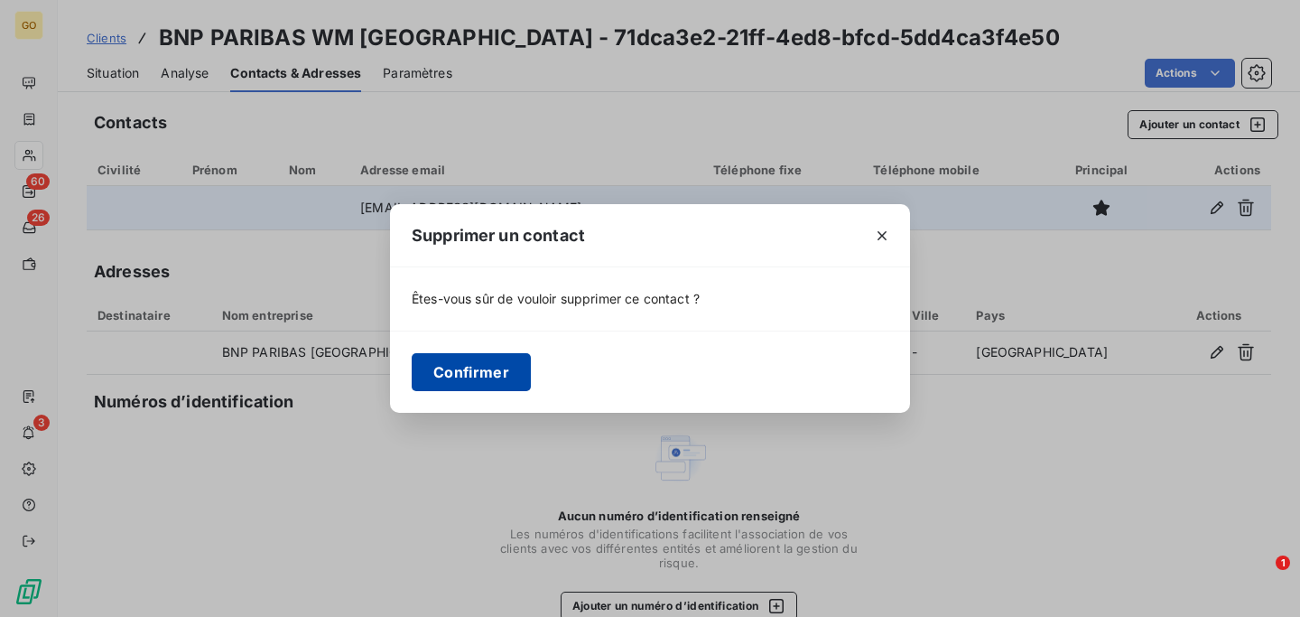
click at [509, 371] on button "Confirmer" at bounding box center [471, 372] width 119 height 38
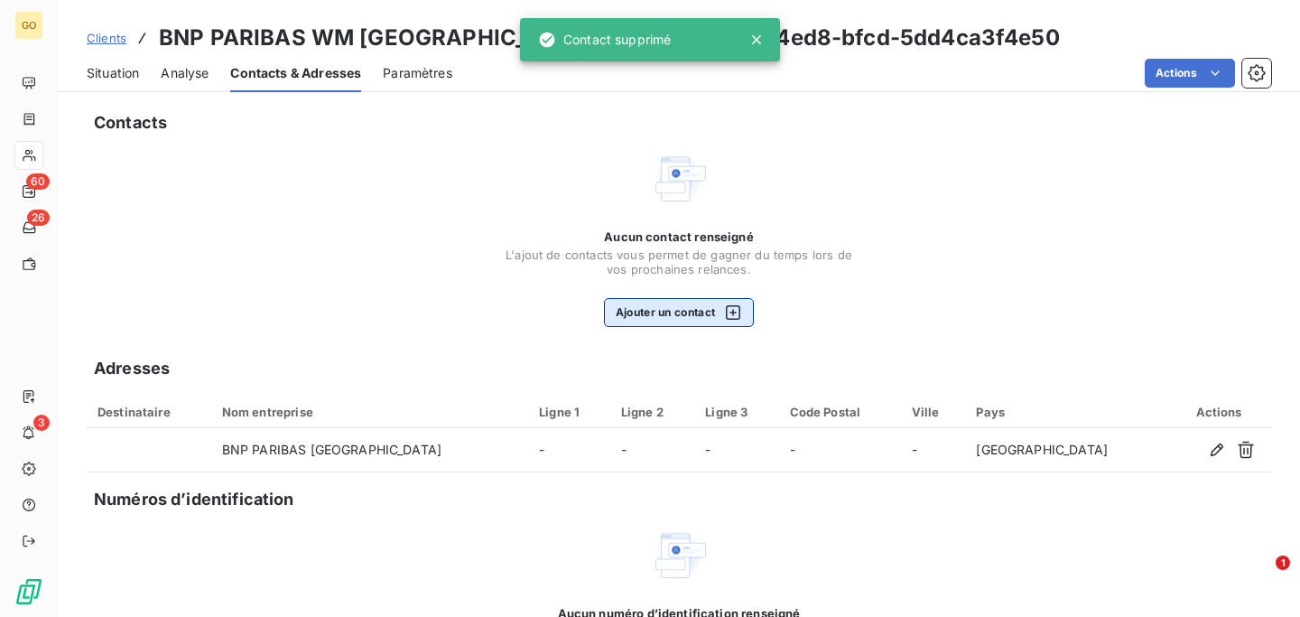
click at [665, 316] on button "Ajouter un contact" at bounding box center [679, 312] width 151 height 29
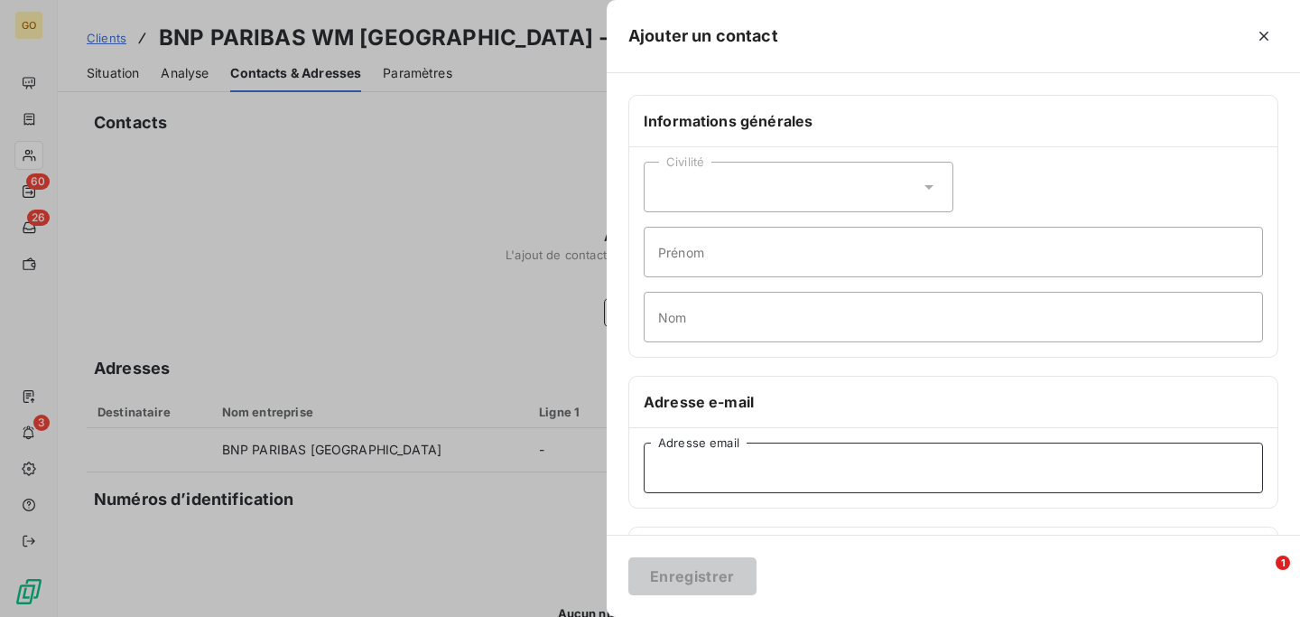
click at [708, 455] on input "Adresse email" at bounding box center [953, 467] width 619 height 51
paste input "philippe.fibleuil@bnpparibas.com"
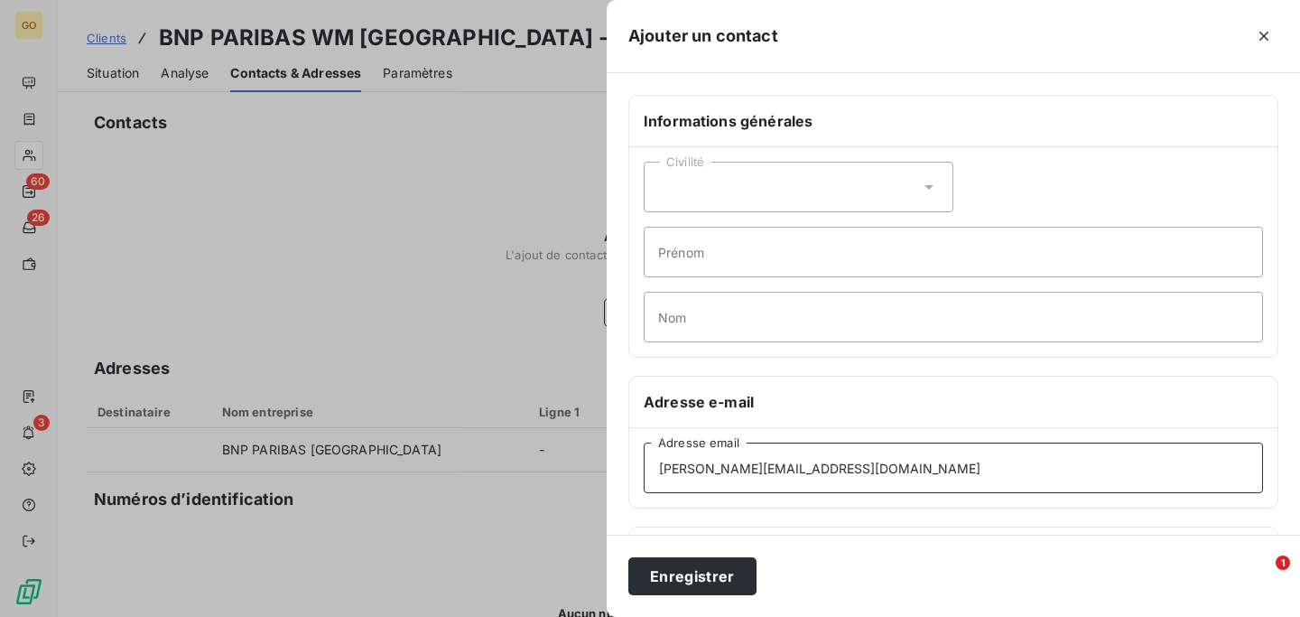
type input "philippe.fibleuil@bnpparibas.com"
click at [690, 197] on div "Civilité" at bounding box center [799, 187] width 310 height 51
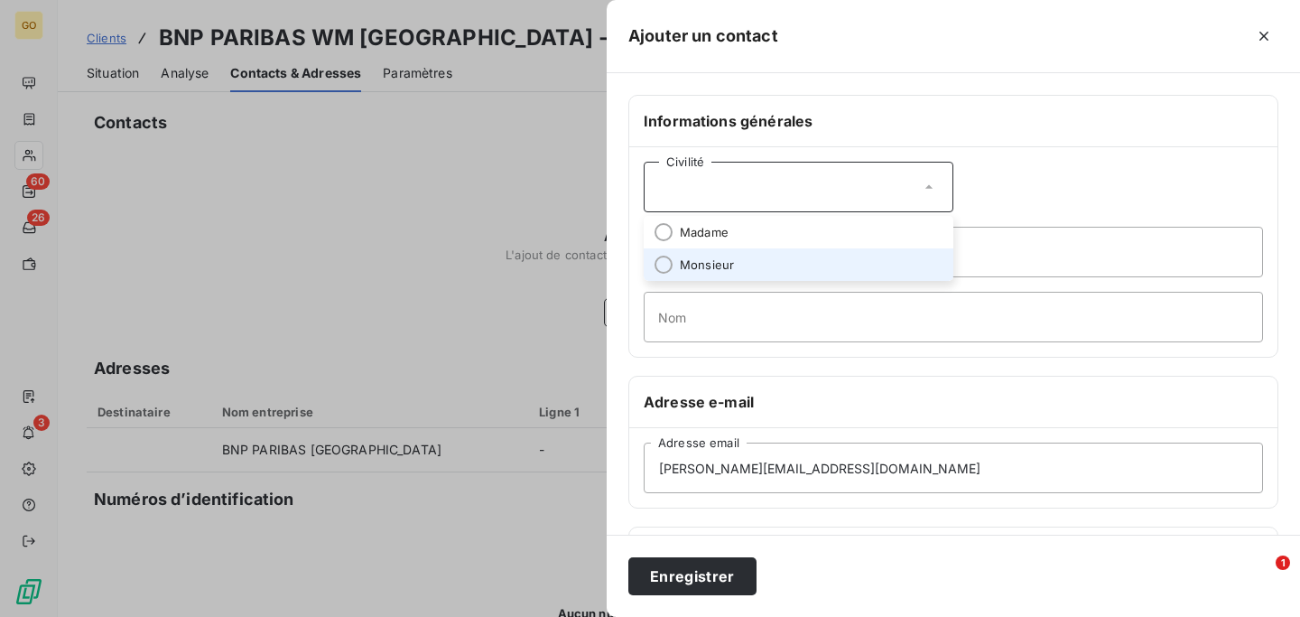
click at [694, 255] on li "Monsieur" at bounding box center [799, 264] width 310 height 33
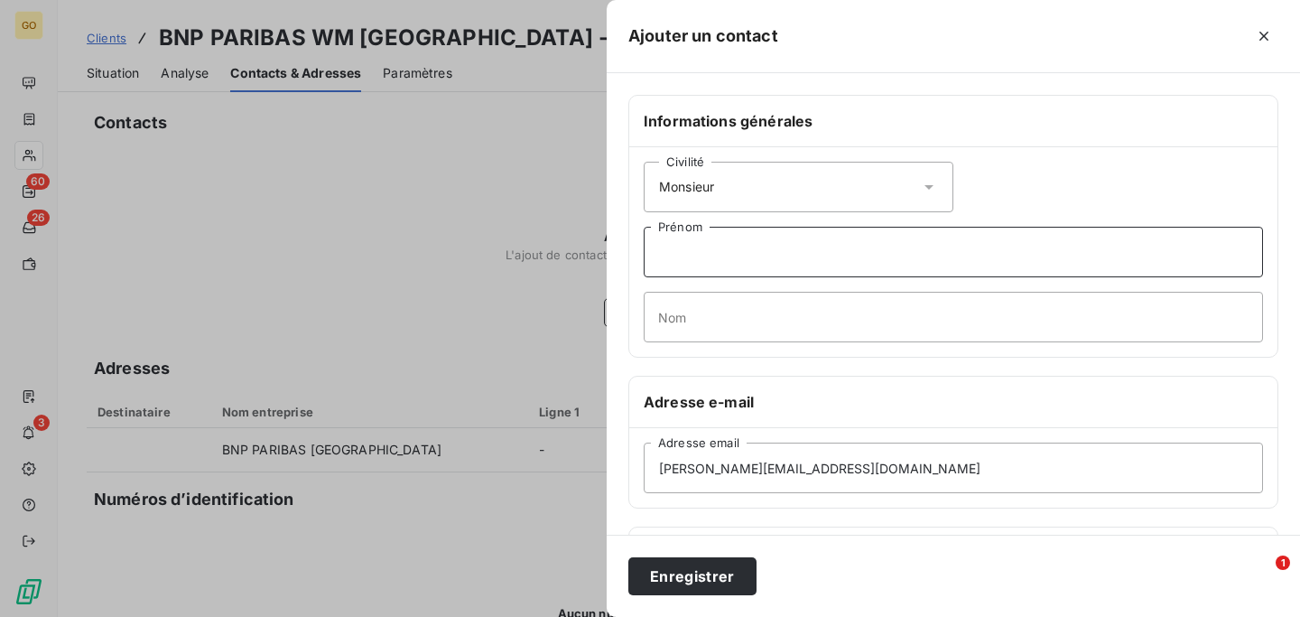
click at [694, 255] on input "Prénom" at bounding box center [953, 252] width 619 height 51
type input "Philippe"
type input "FIBLEUIL"
click at [689, 569] on button "Enregistrer" at bounding box center [692, 576] width 128 height 38
